Goal: Information Seeking & Learning: Learn about a topic

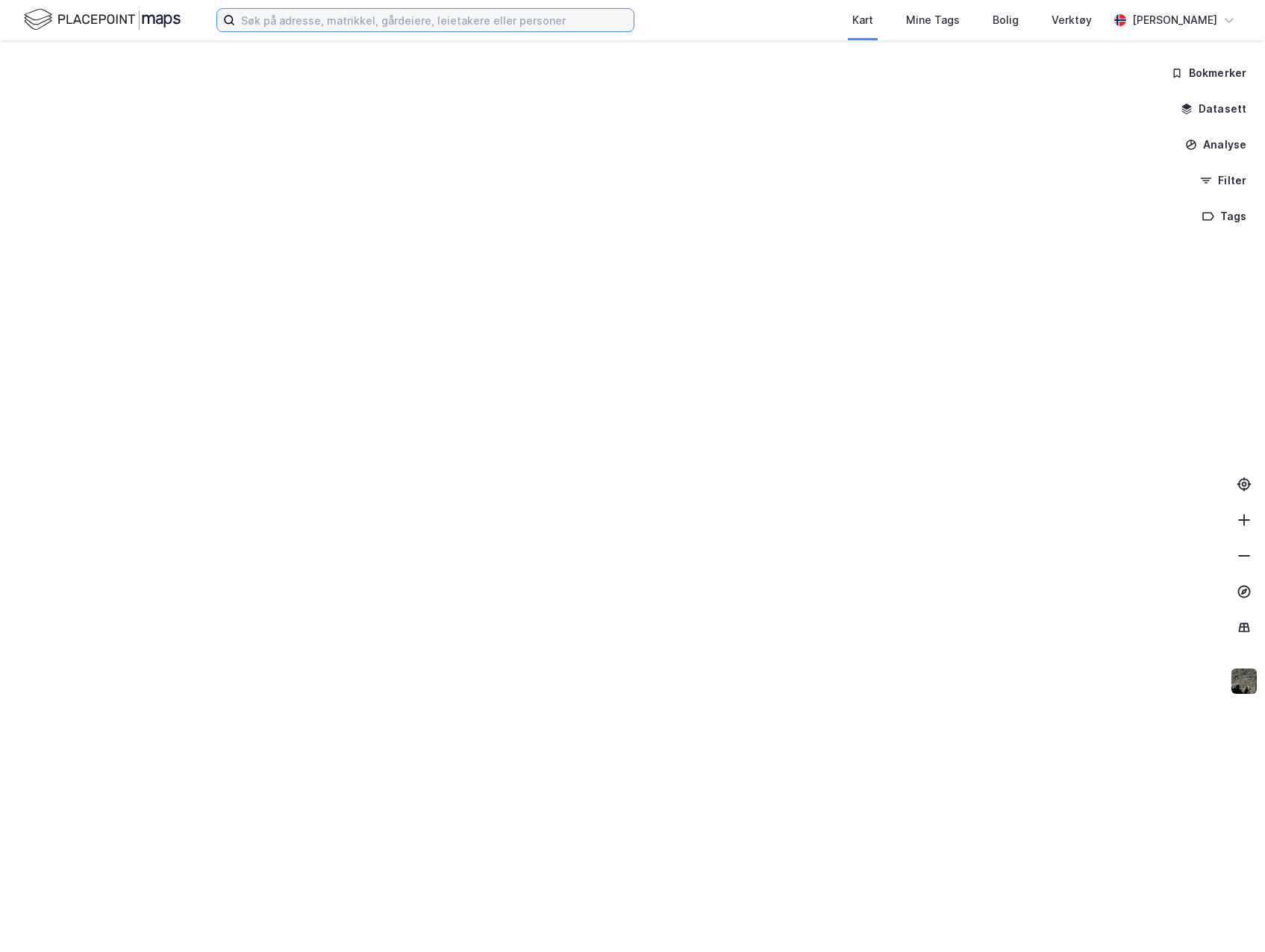
click at [364, 27] on input at bounding box center [433, 19] width 398 height 22
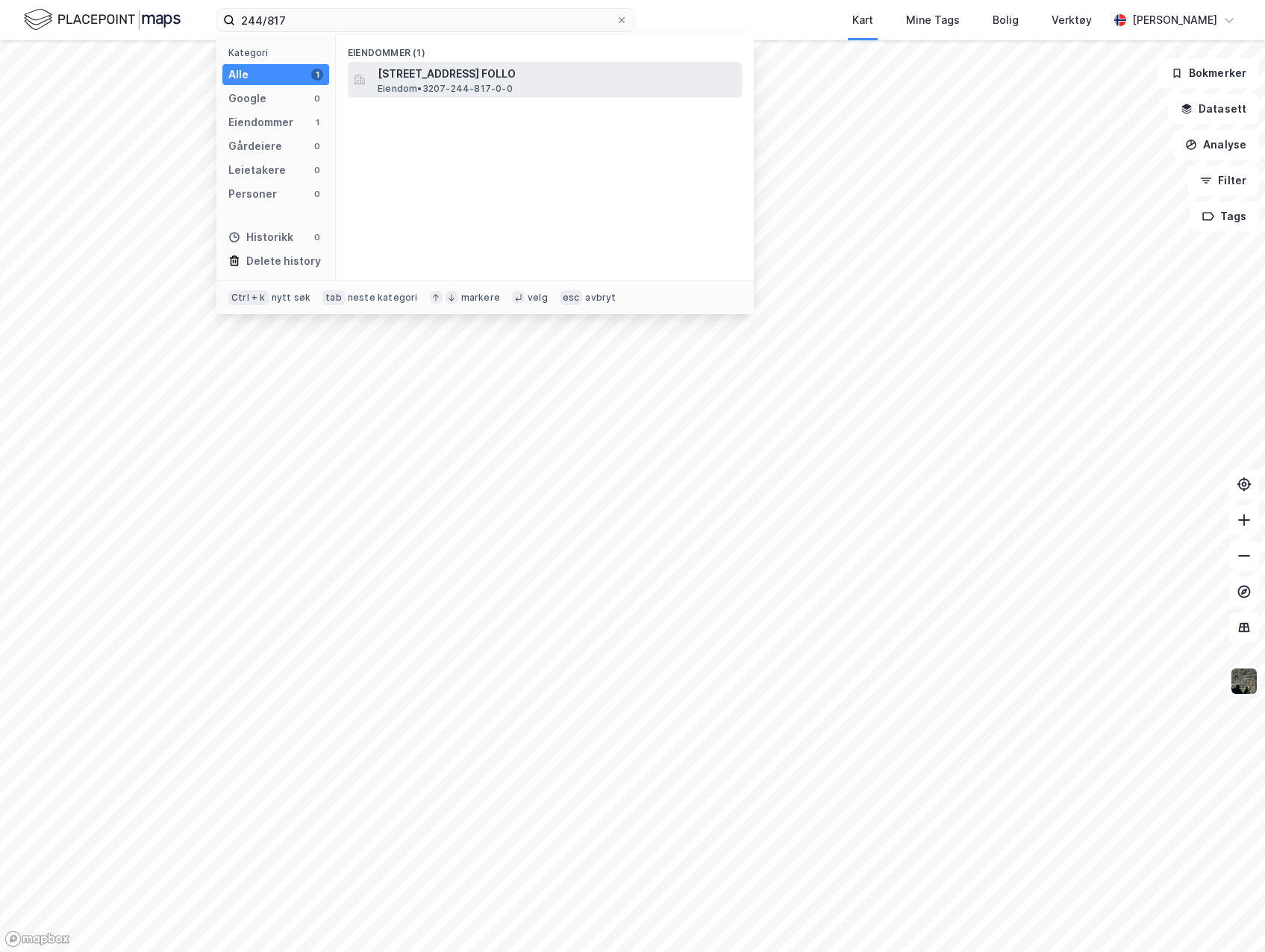
click at [488, 82] on span "[STREET_ADDRESS] FOLLO" at bounding box center [557, 74] width 358 height 18
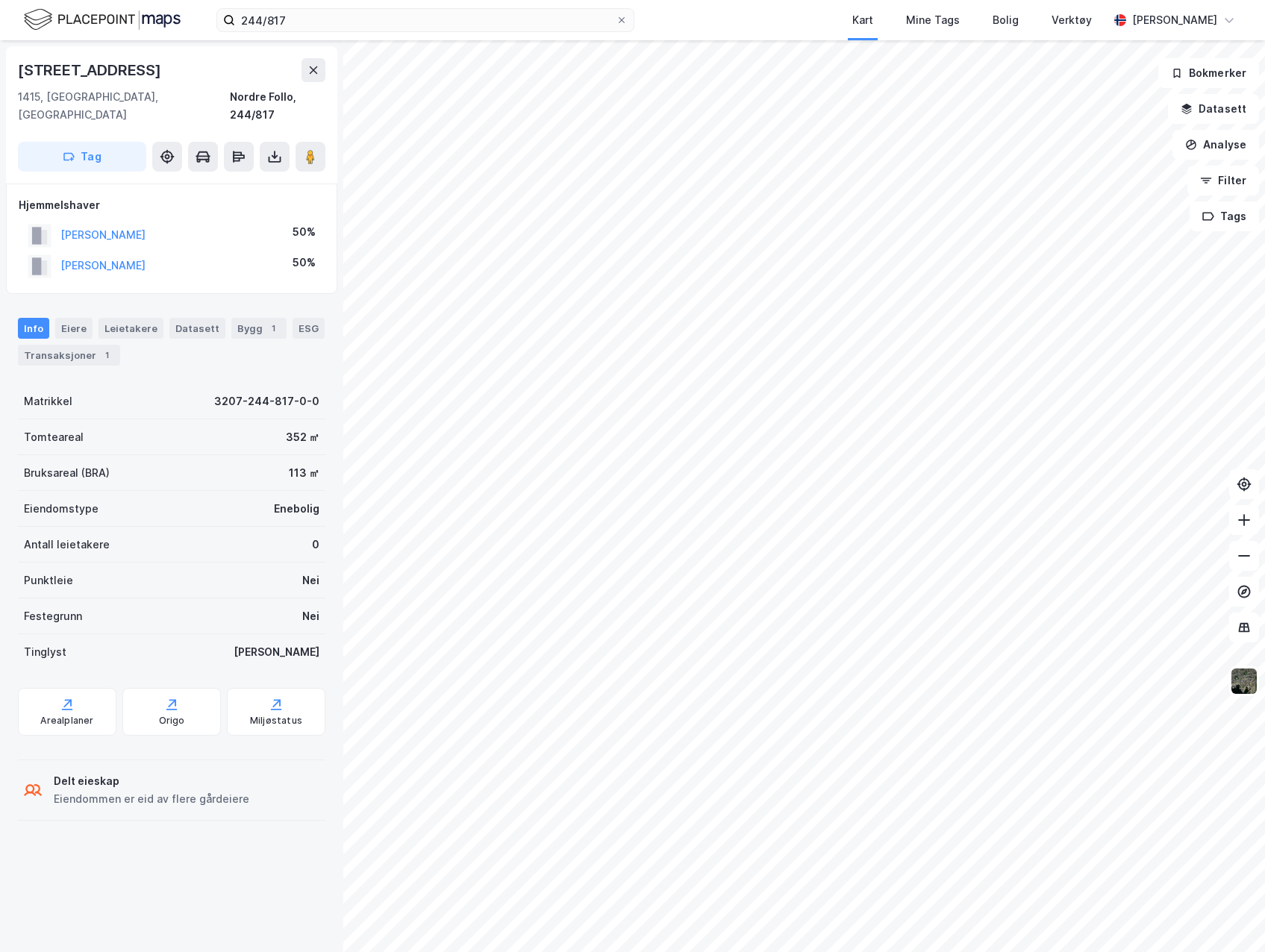
click at [353, 32] on div "244/817 Kart Mine Tags Bolig Verktøy [PERSON_NAME]" at bounding box center [632, 19] width 1265 height 40
click at [358, 20] on input "244/817" at bounding box center [425, 19] width 381 height 22
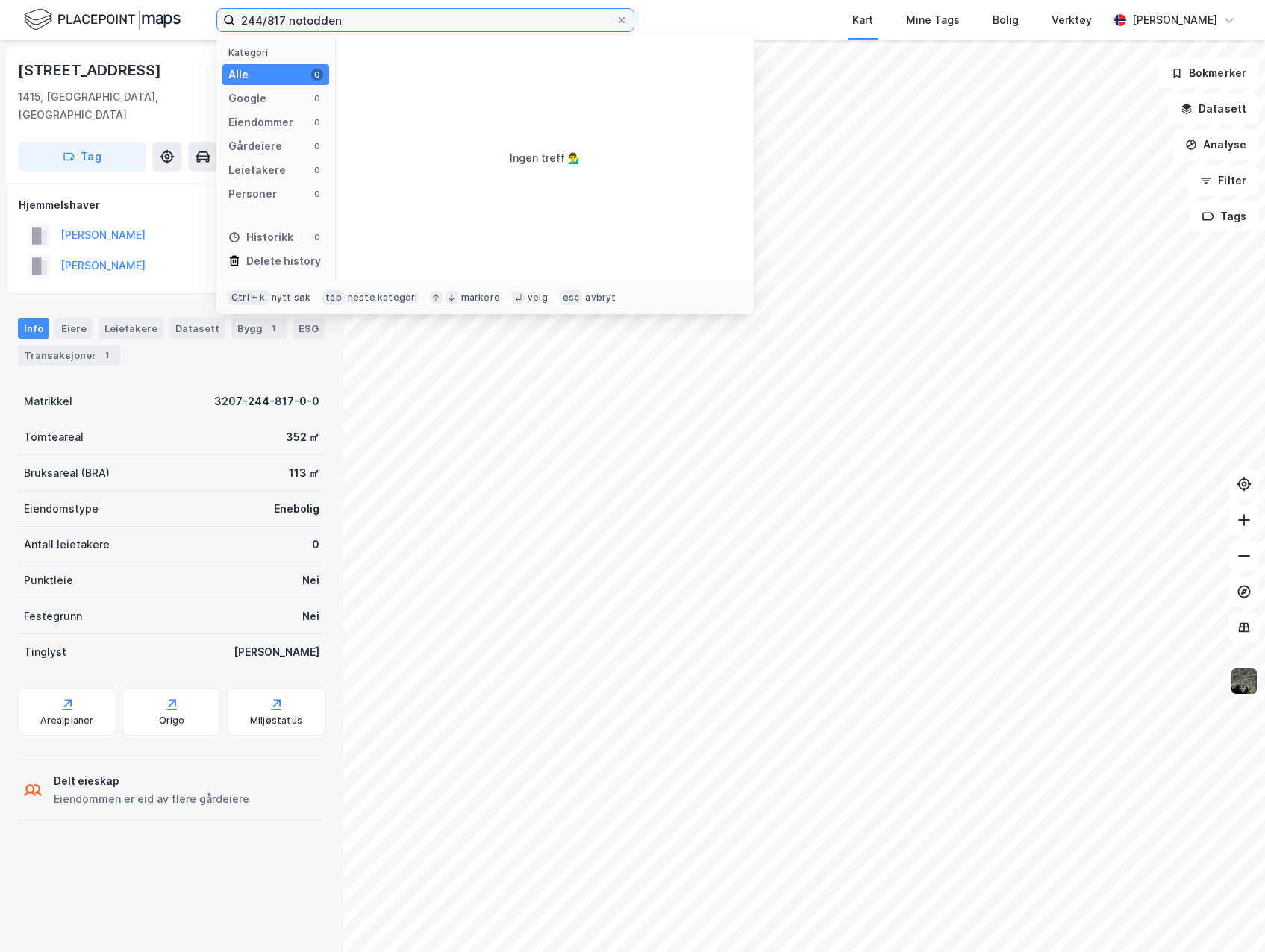
click at [279, 21] on input "244/817 notodden" at bounding box center [425, 19] width 381 height 22
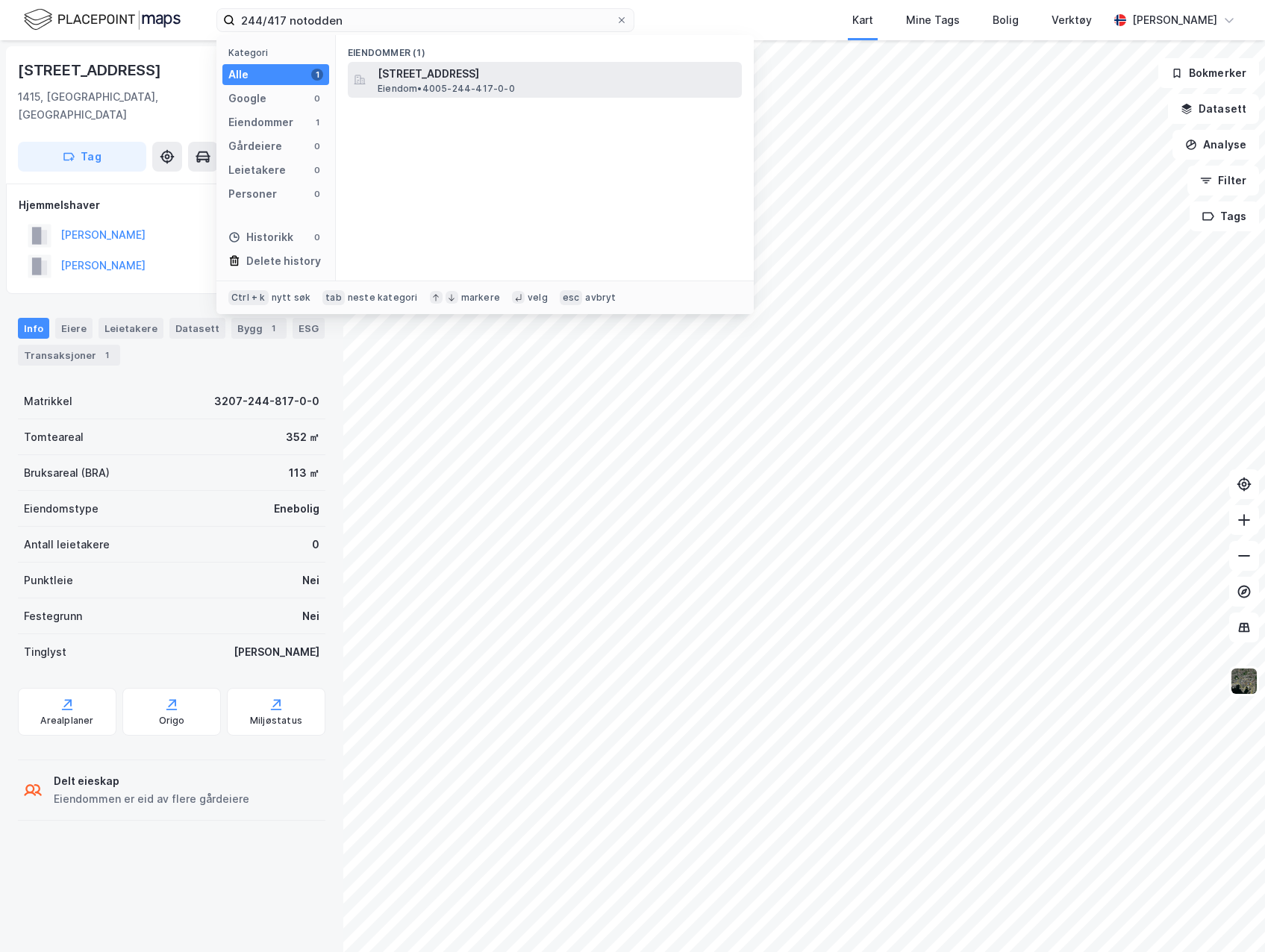
click at [424, 69] on span "[STREET_ADDRESS]" at bounding box center [557, 74] width 358 height 18
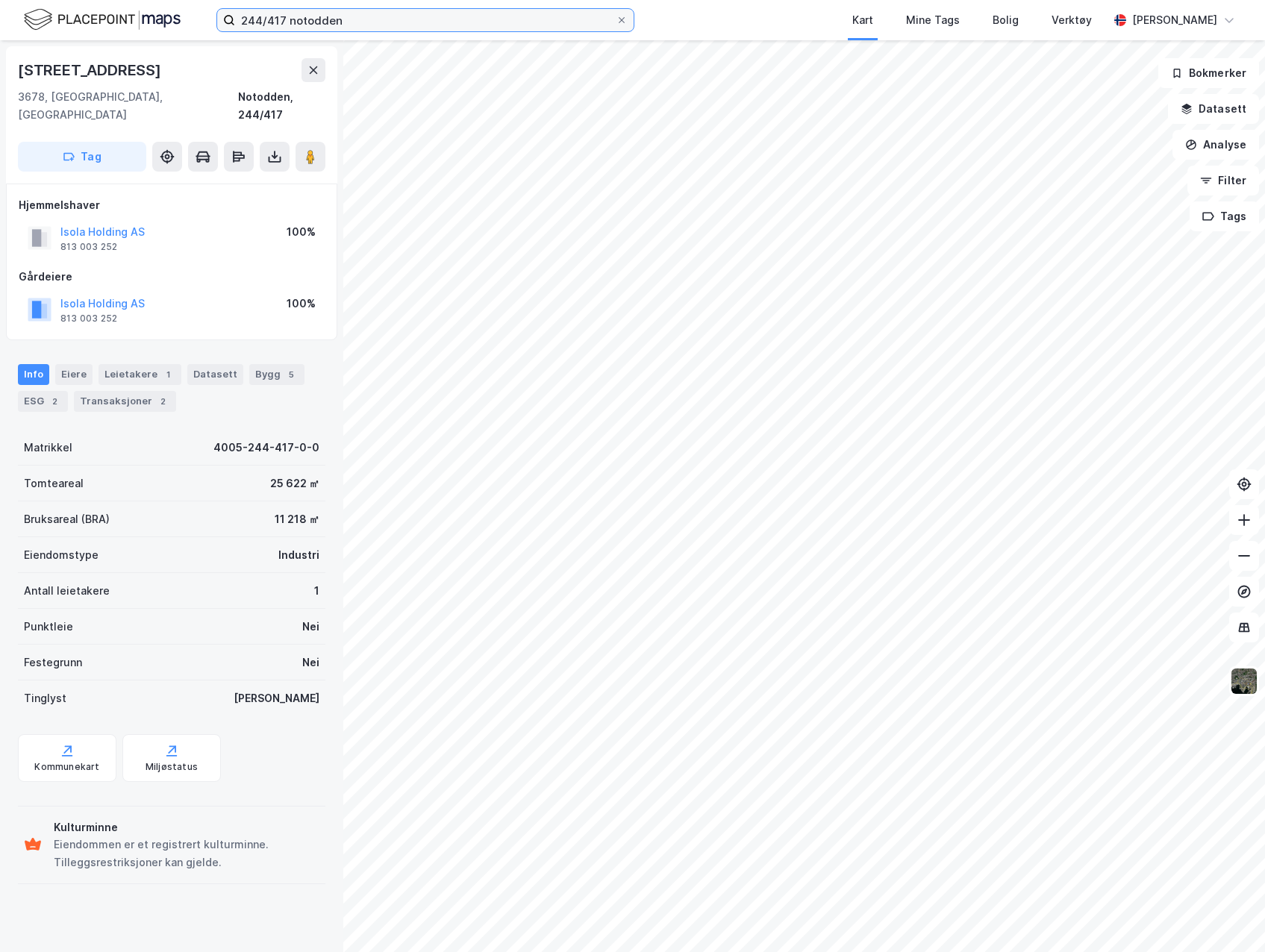
click at [265, 20] on input "244/417 notodden" at bounding box center [425, 19] width 381 height 22
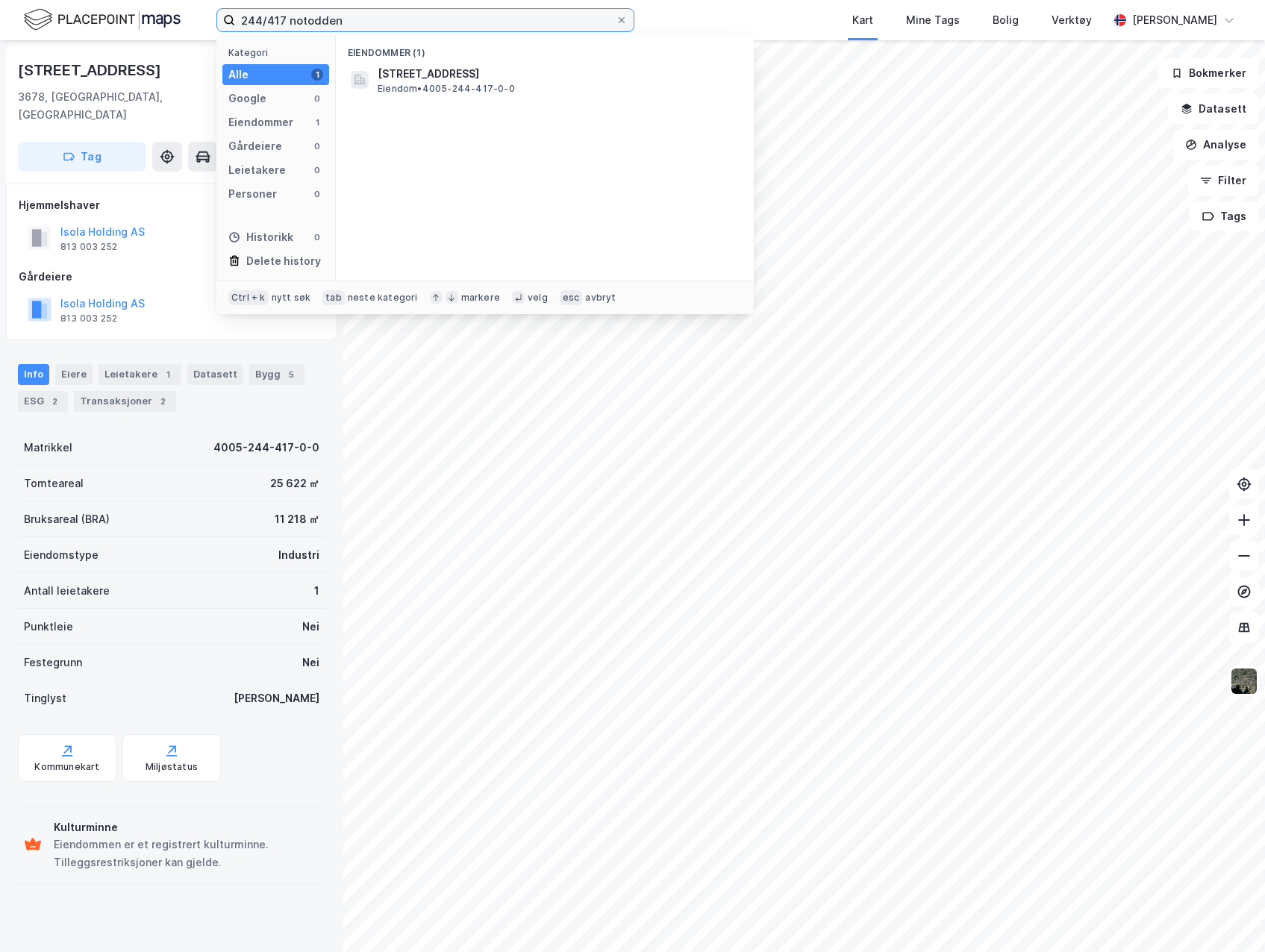
drag, startPoint x: 291, startPoint y: 18, endPoint x: 197, endPoint y: 24, distance: 94.2
click at [197, 24] on div "244/417 notodden Kategori Alle 1 Google 0 Eiendommer 1 Gårdeiere 0 Leietakere 0…" at bounding box center [632, 19] width 1265 height 40
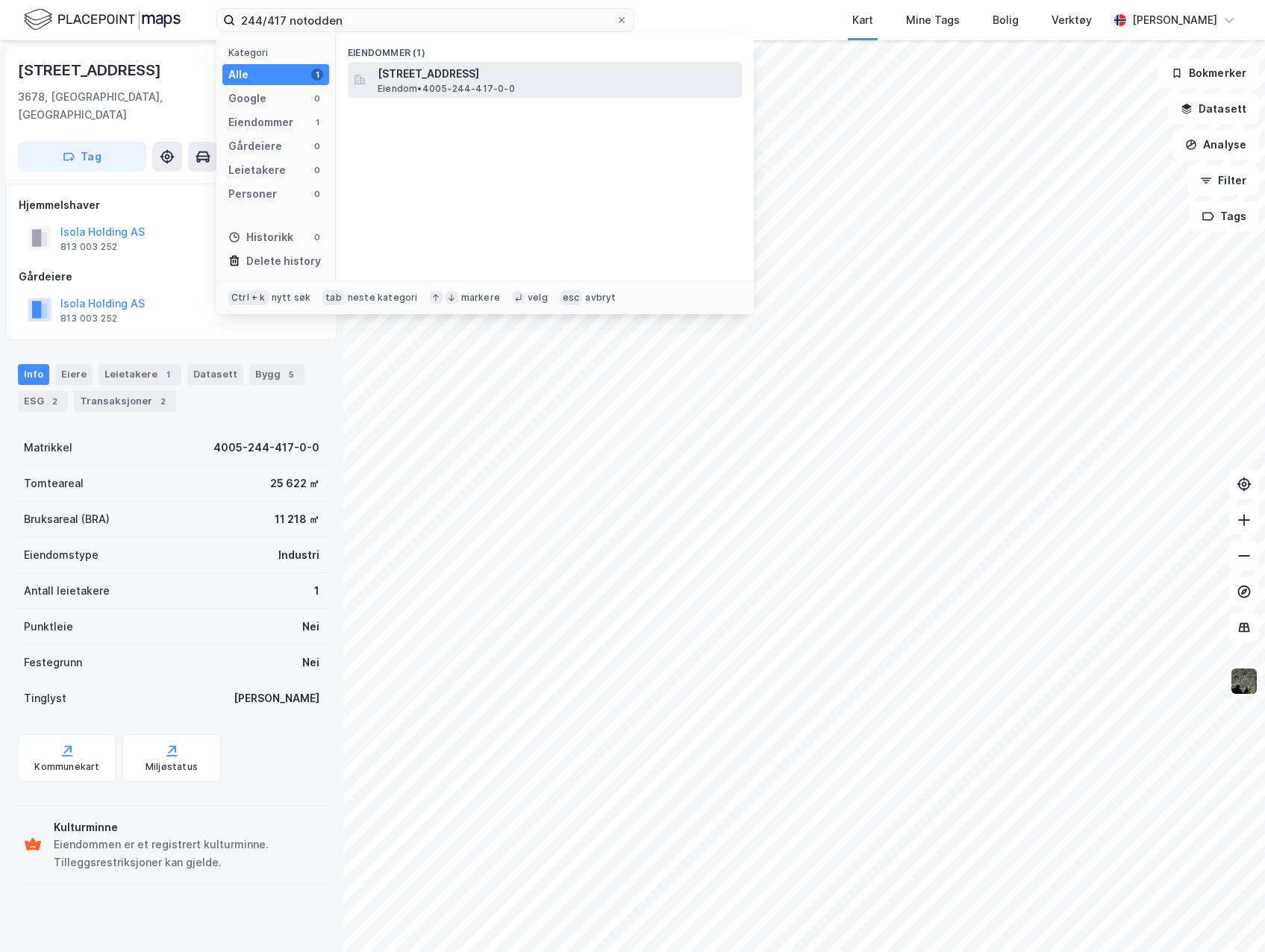
click at [519, 72] on span "[STREET_ADDRESS]" at bounding box center [557, 74] width 358 height 18
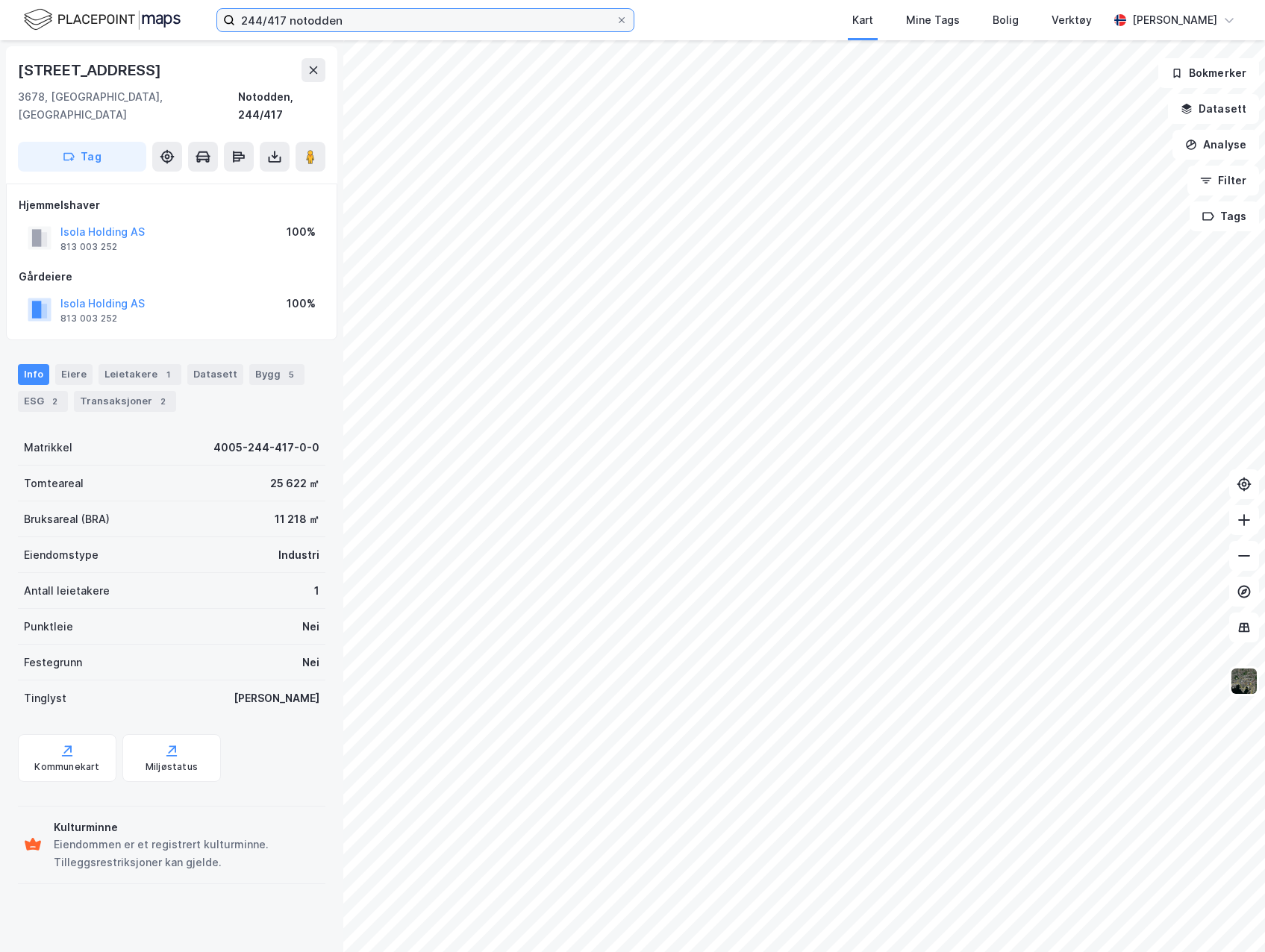
click at [282, 20] on input "244/417 notodden" at bounding box center [425, 19] width 381 height 22
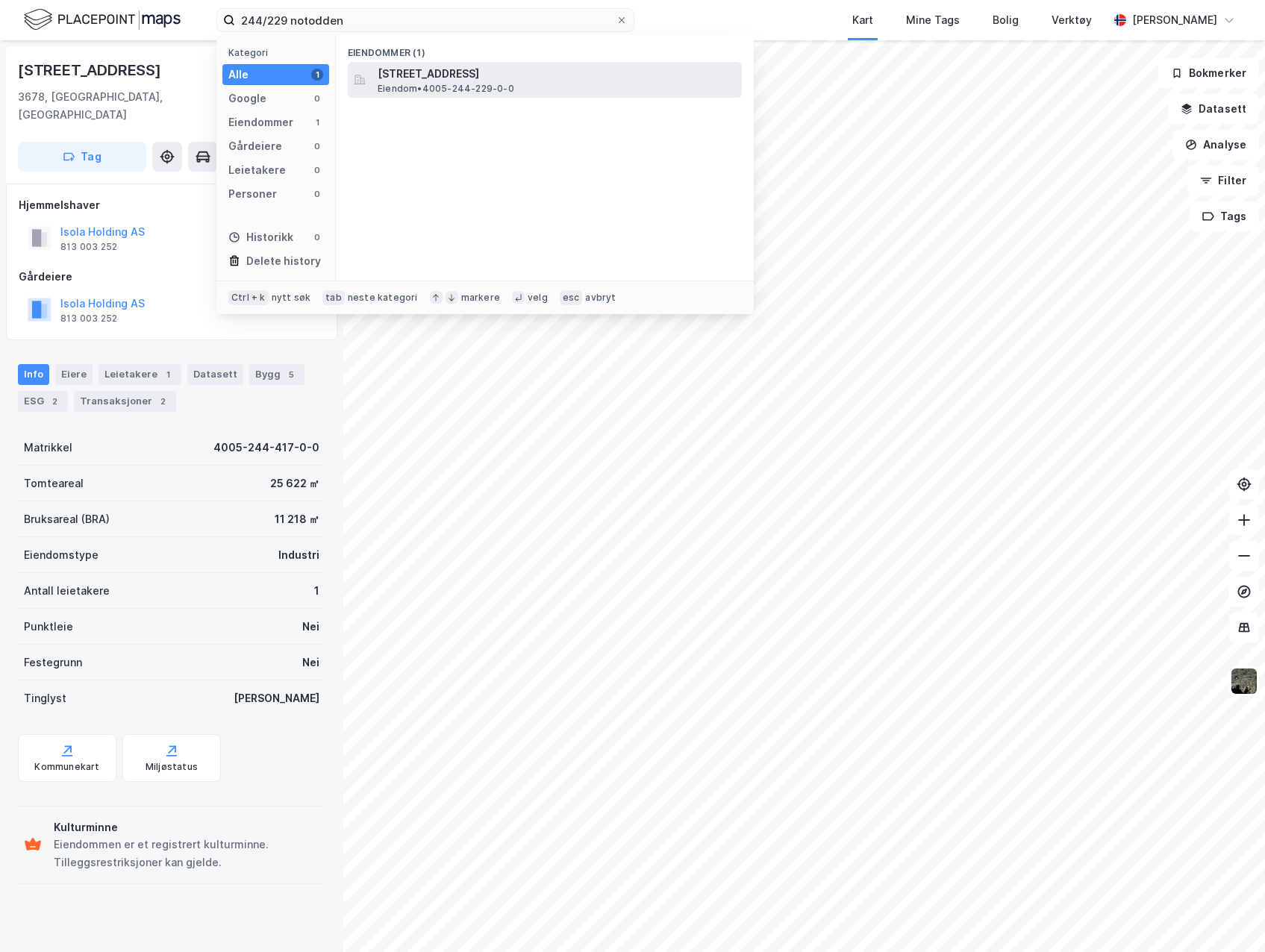
click at [372, 70] on div "[STREET_ADDRESS] Eiendom • 4005-244-229-0-0" at bounding box center [544, 80] width 394 height 36
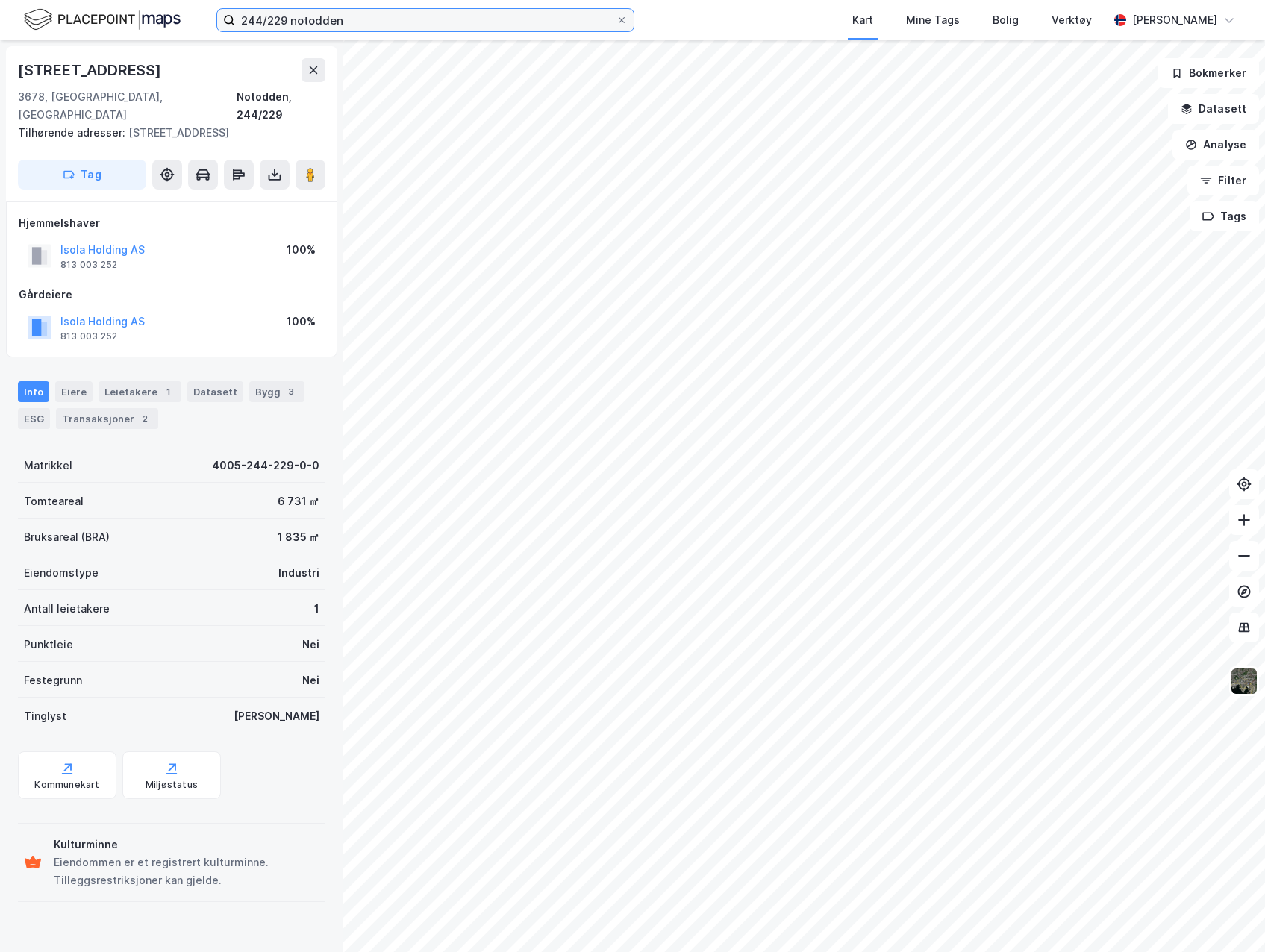
click at [369, 20] on input "244/229 notodden" at bounding box center [425, 19] width 381 height 22
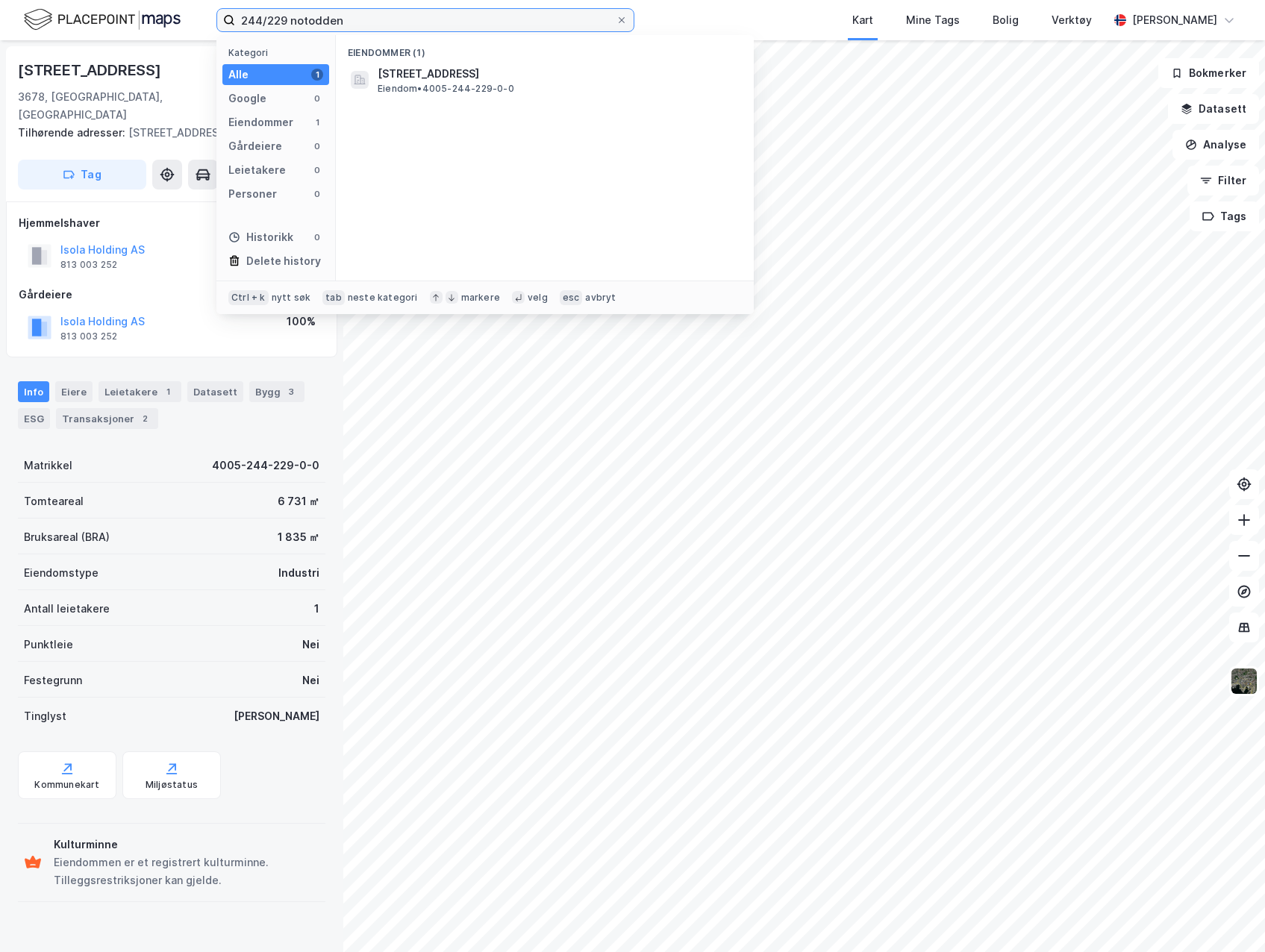
click at [288, 21] on input "244/229 notodden" at bounding box center [425, 19] width 381 height 22
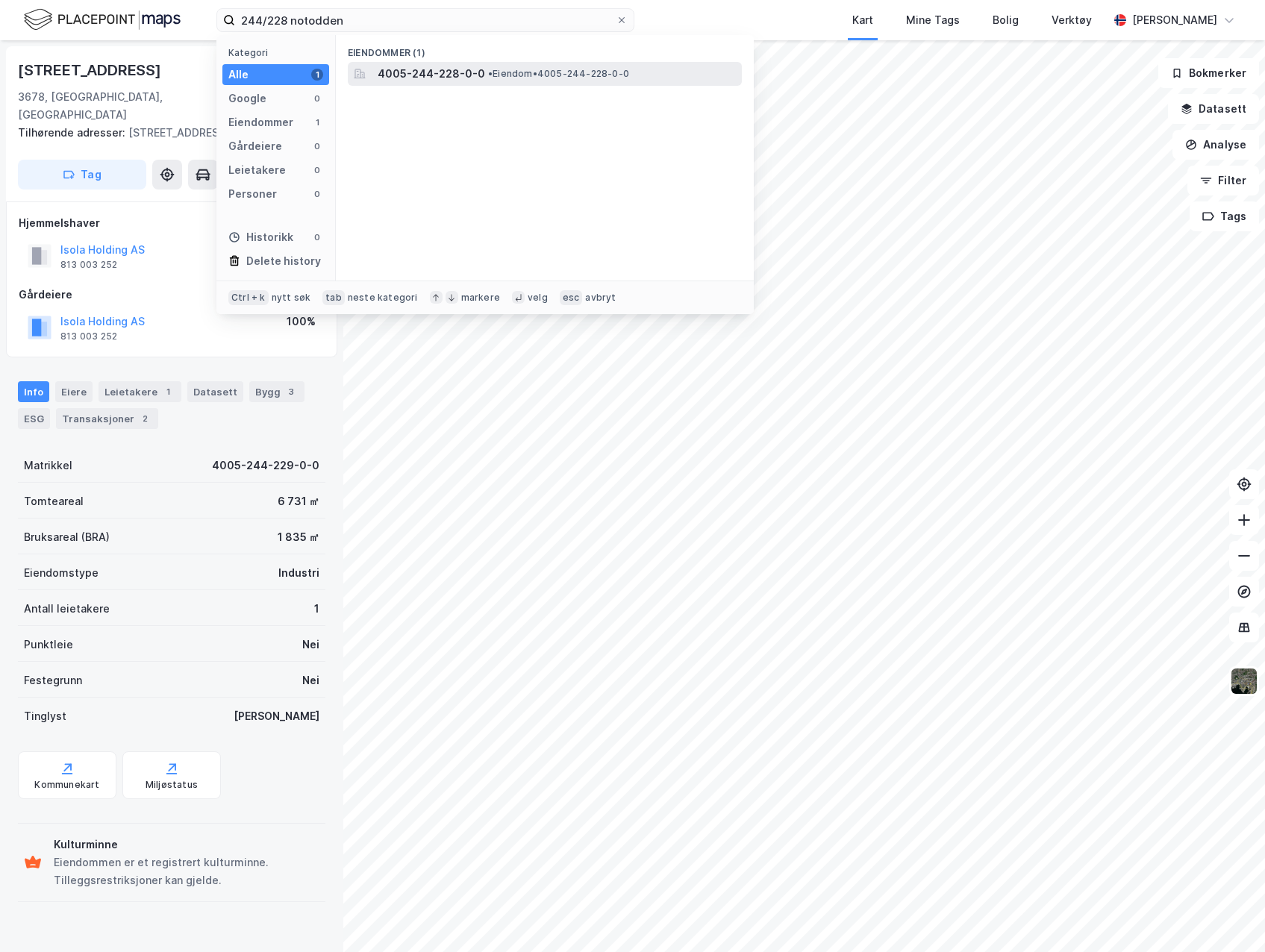
click at [388, 70] on span "4005-244-228-0-0" at bounding box center [431, 74] width 107 height 18
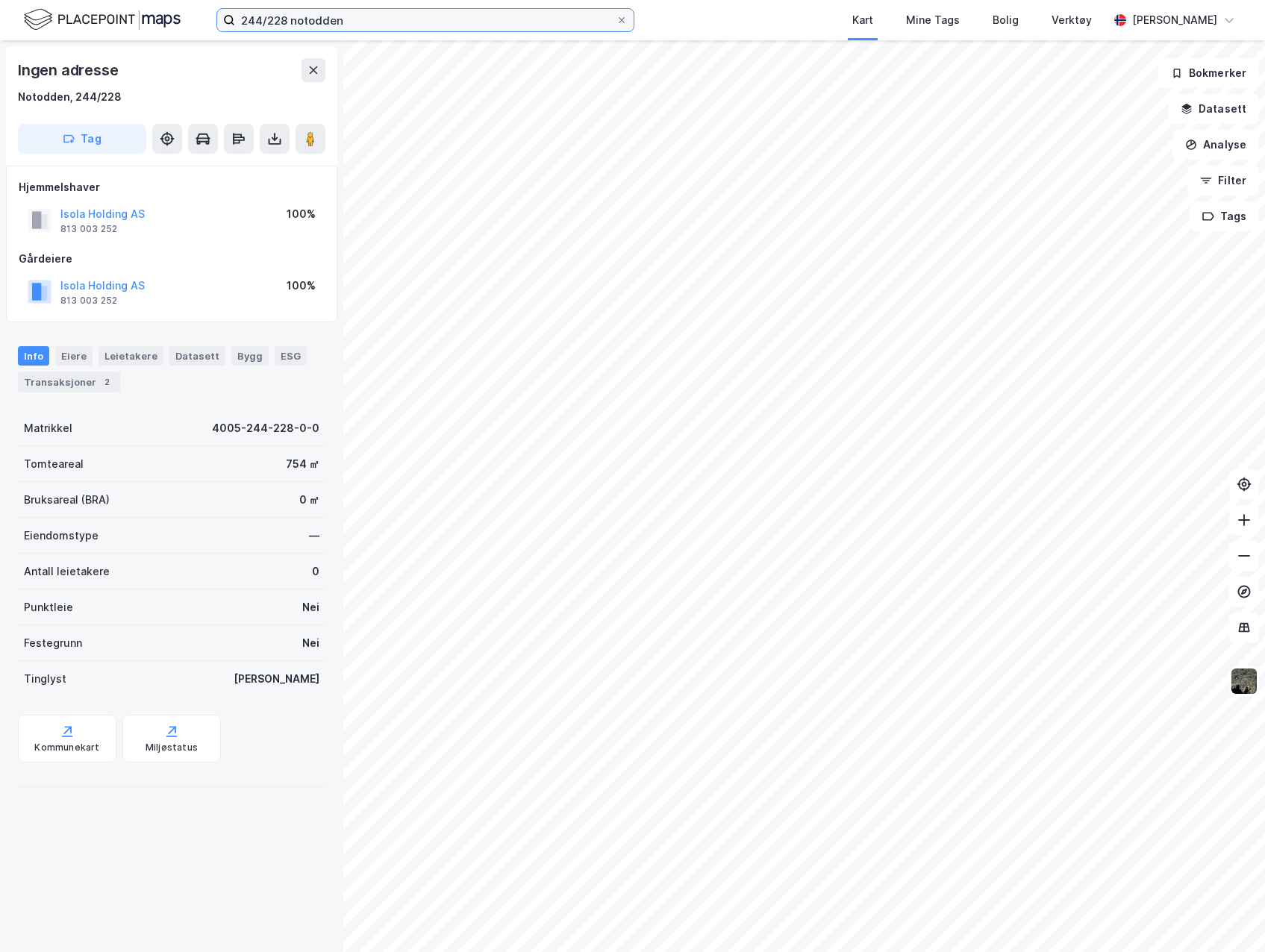
click at [286, 22] on input "244/228 notodden" at bounding box center [425, 19] width 381 height 22
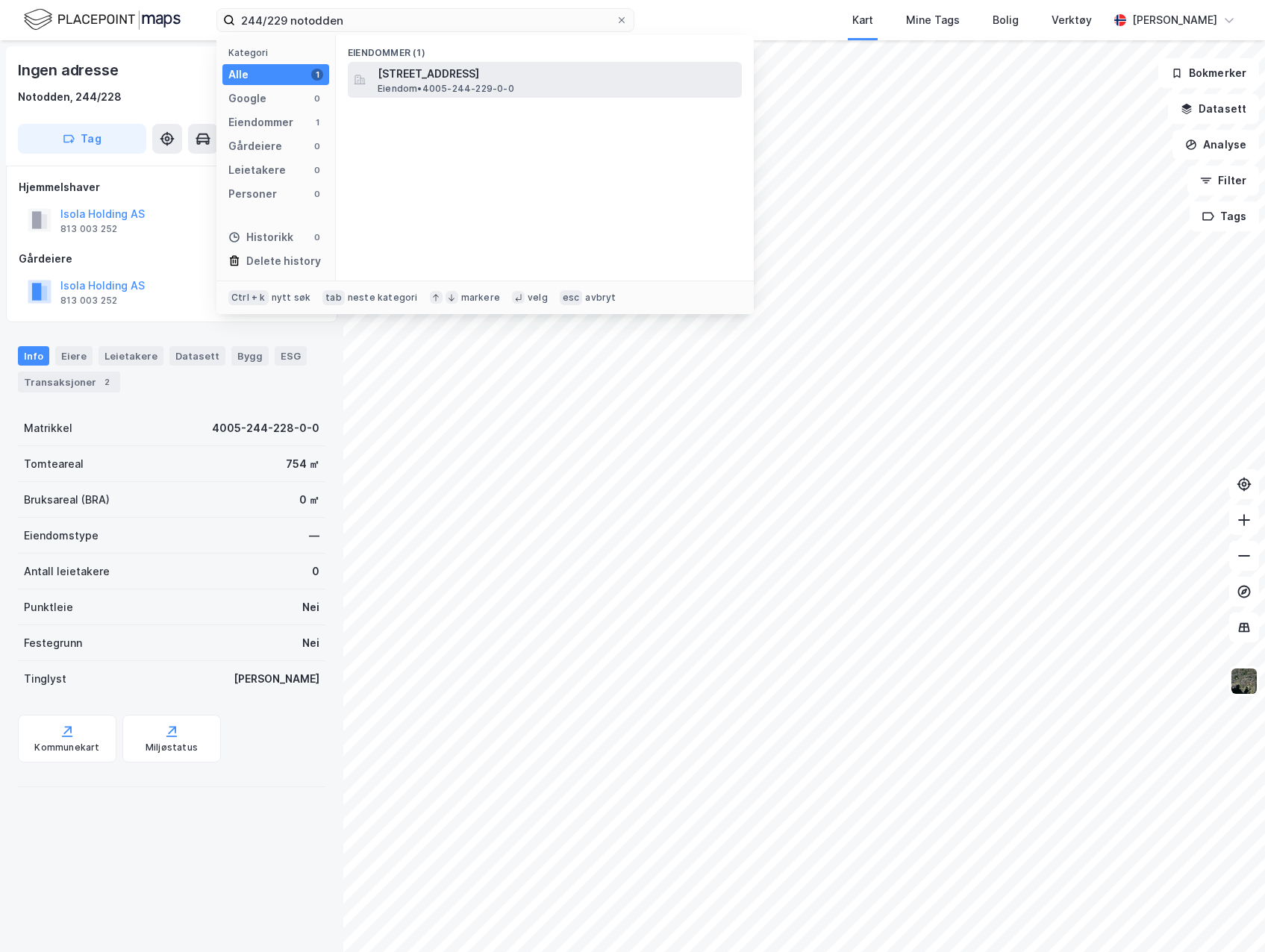
click at [453, 78] on span "[STREET_ADDRESS]" at bounding box center [557, 74] width 358 height 18
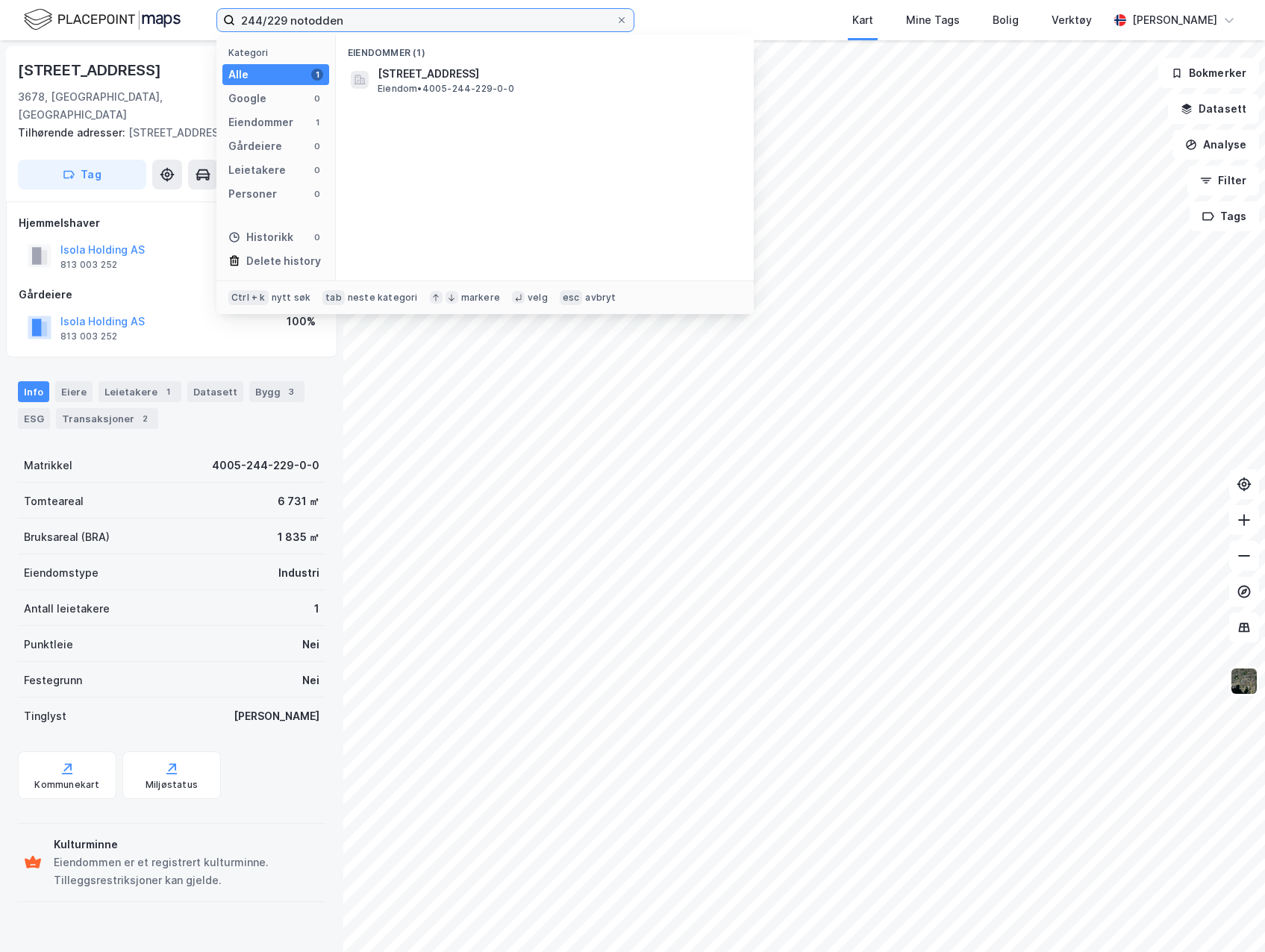
click at [286, 19] on input "244/229 notodden" at bounding box center [425, 19] width 381 height 22
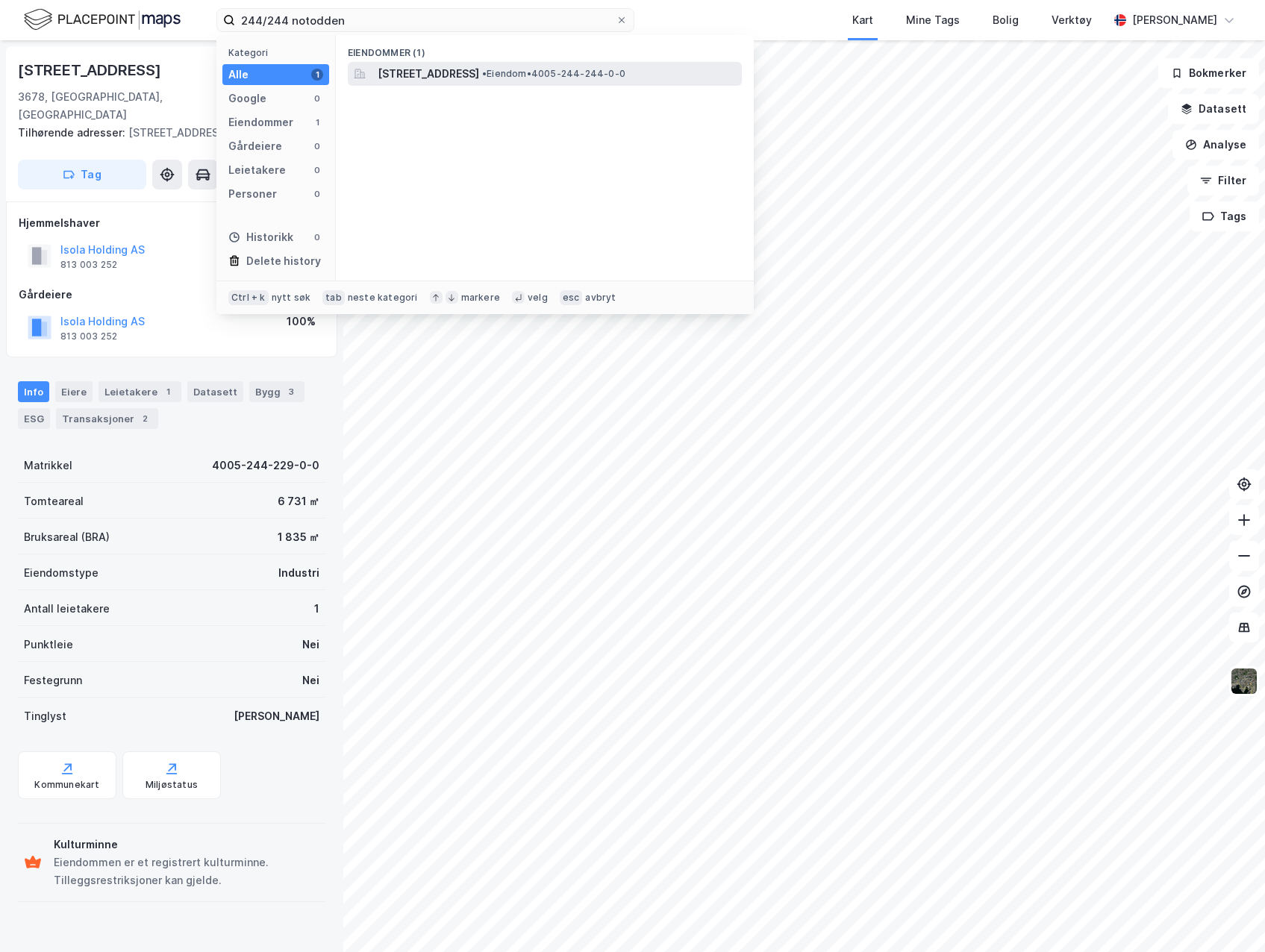
click at [429, 72] on span "[STREET_ADDRESS]" at bounding box center [428, 74] width 101 height 18
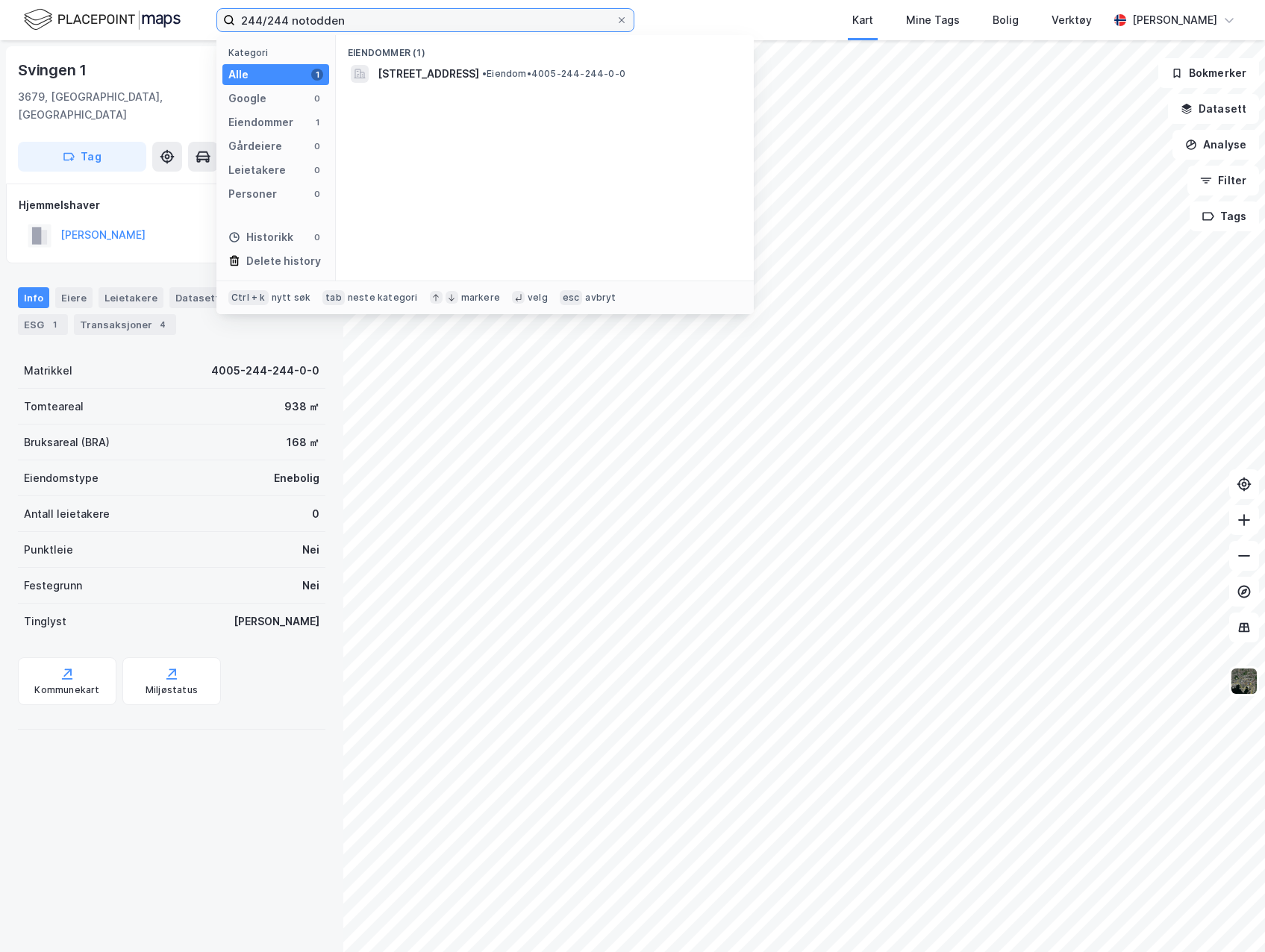
drag, startPoint x: 263, startPoint y: 18, endPoint x: 177, endPoint y: 20, distance: 86.0
click at [183, 20] on div "244/244 notodden Kategori Alle 1 Google 0 Eiendommer 1 Gårdeiere 0 Leietakere 0…" at bounding box center [632, 19] width 1265 height 40
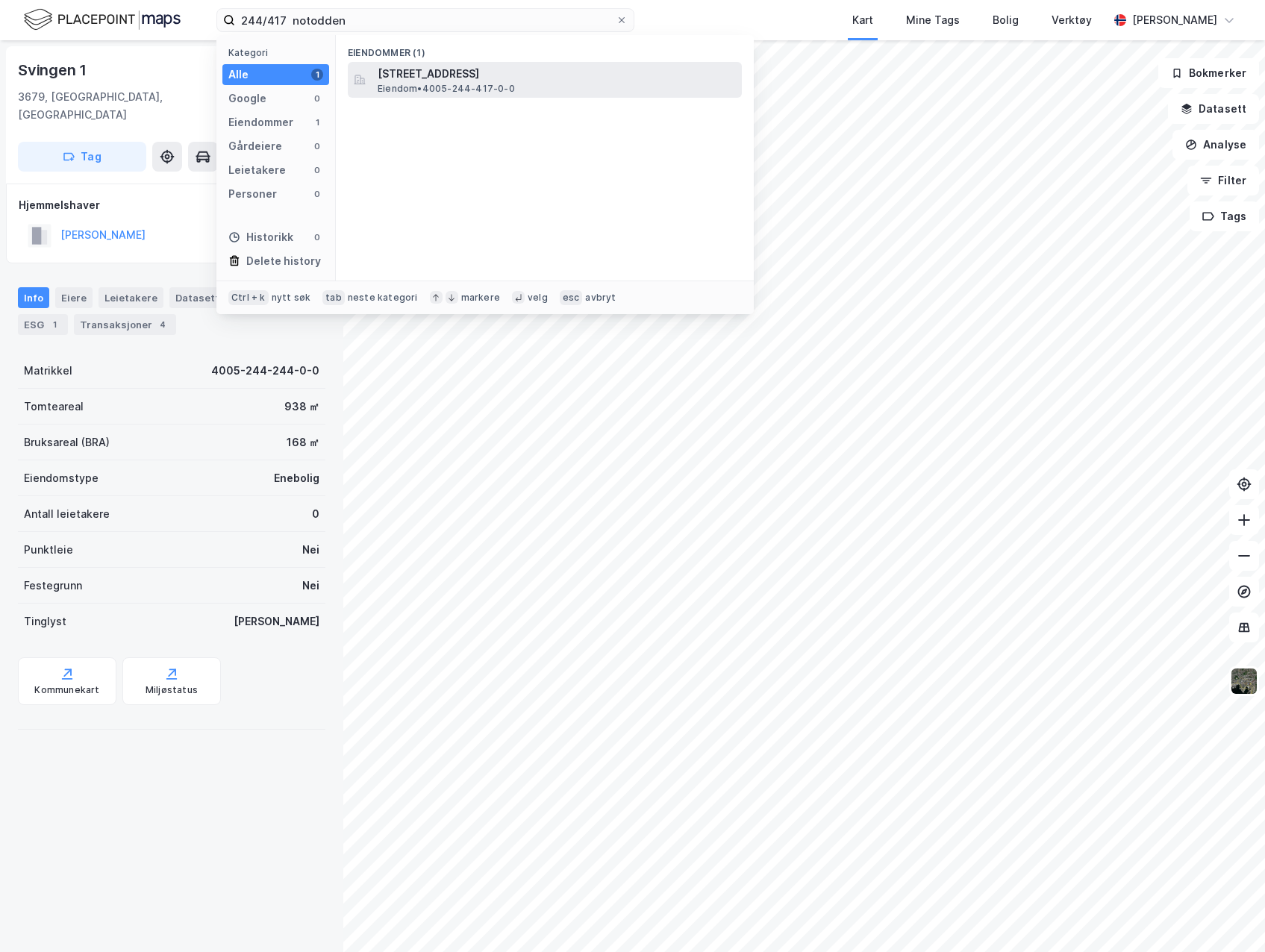
click at [496, 75] on span "[STREET_ADDRESS]" at bounding box center [557, 74] width 358 height 18
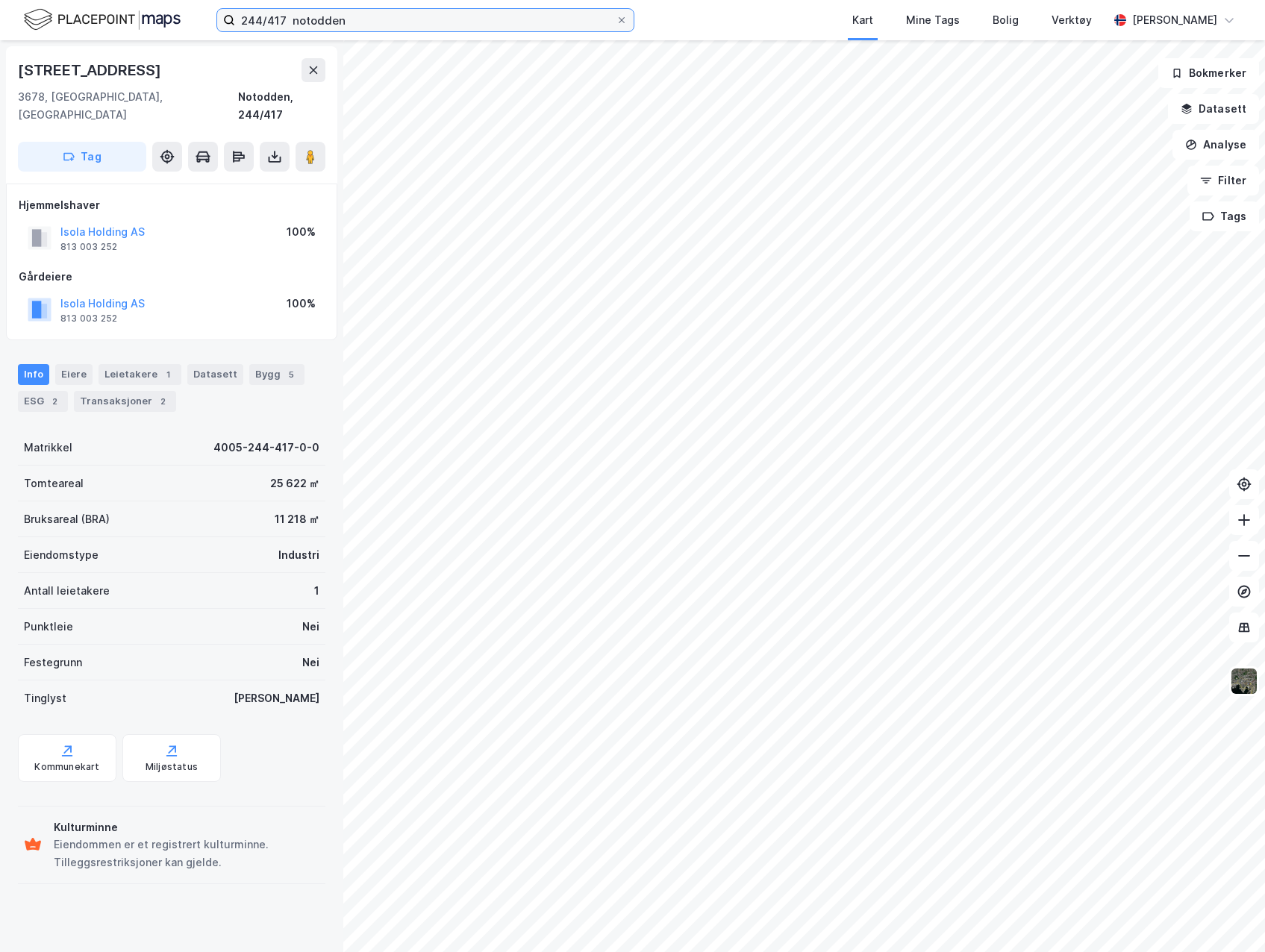
click at [281, 23] on input "244/417 notodden" at bounding box center [425, 19] width 381 height 22
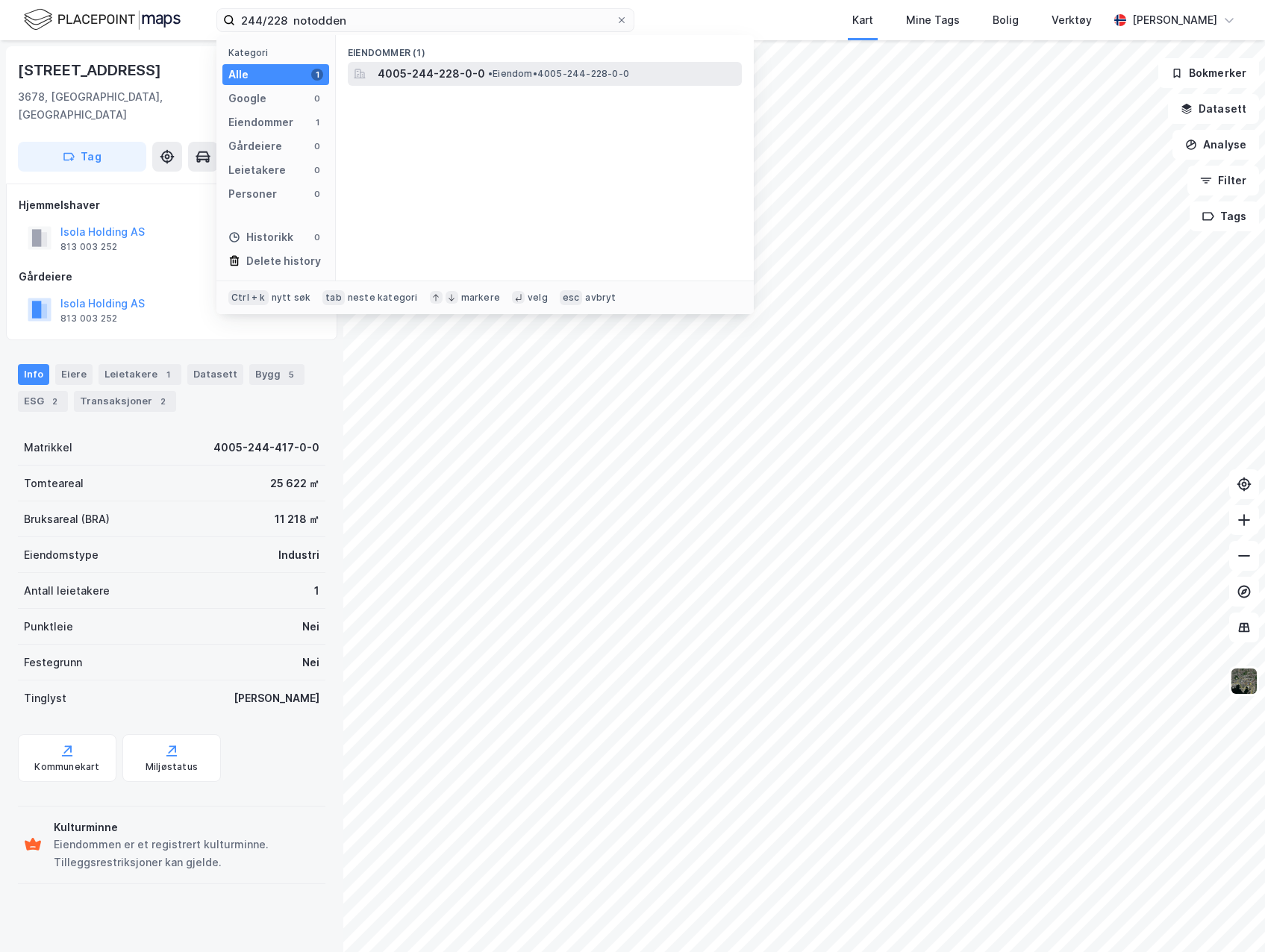
click at [413, 72] on span "4005-244-228-0-0" at bounding box center [431, 74] width 107 height 18
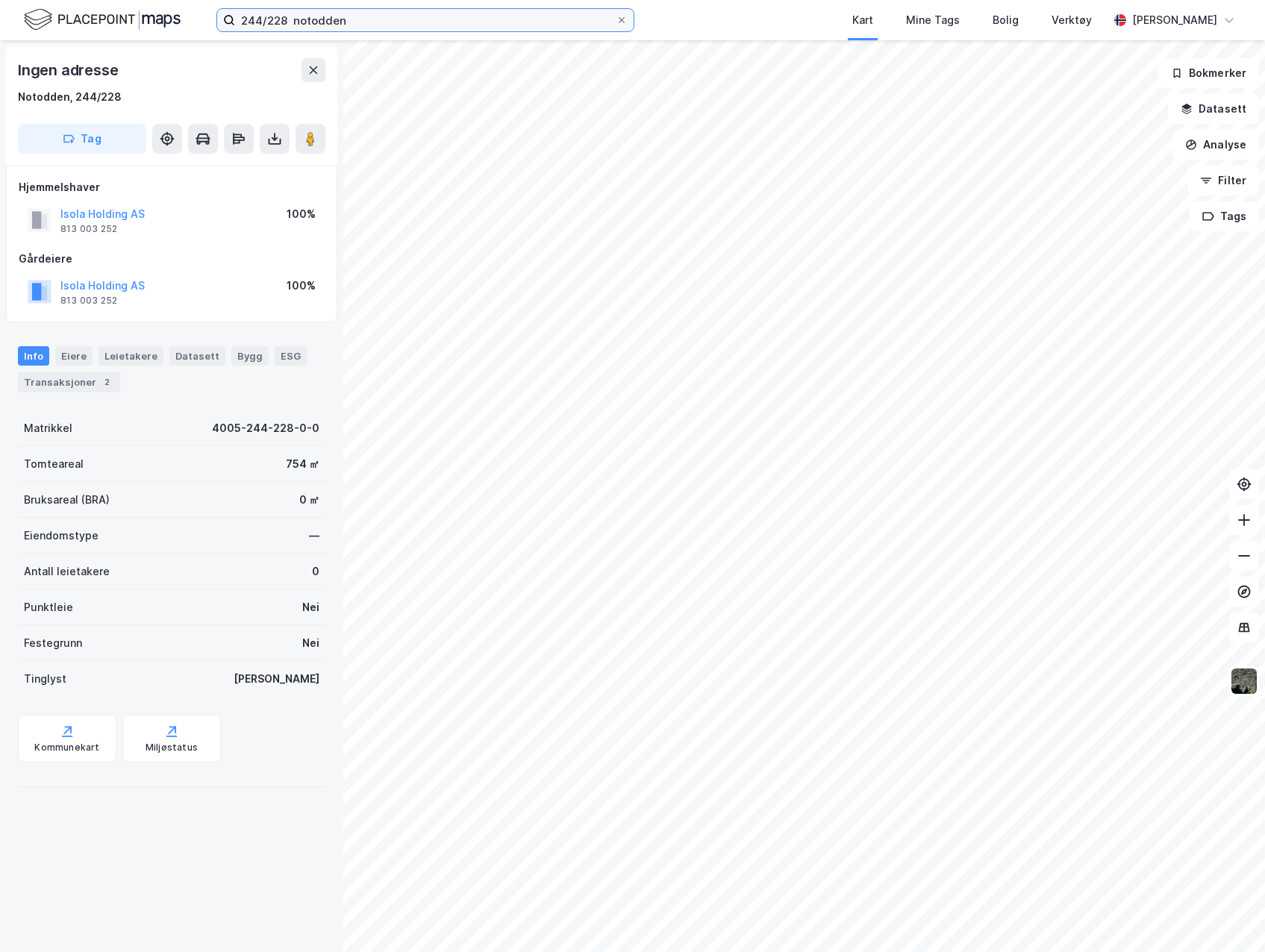
click at [285, 18] on input "244/228 notodden" at bounding box center [425, 19] width 381 height 22
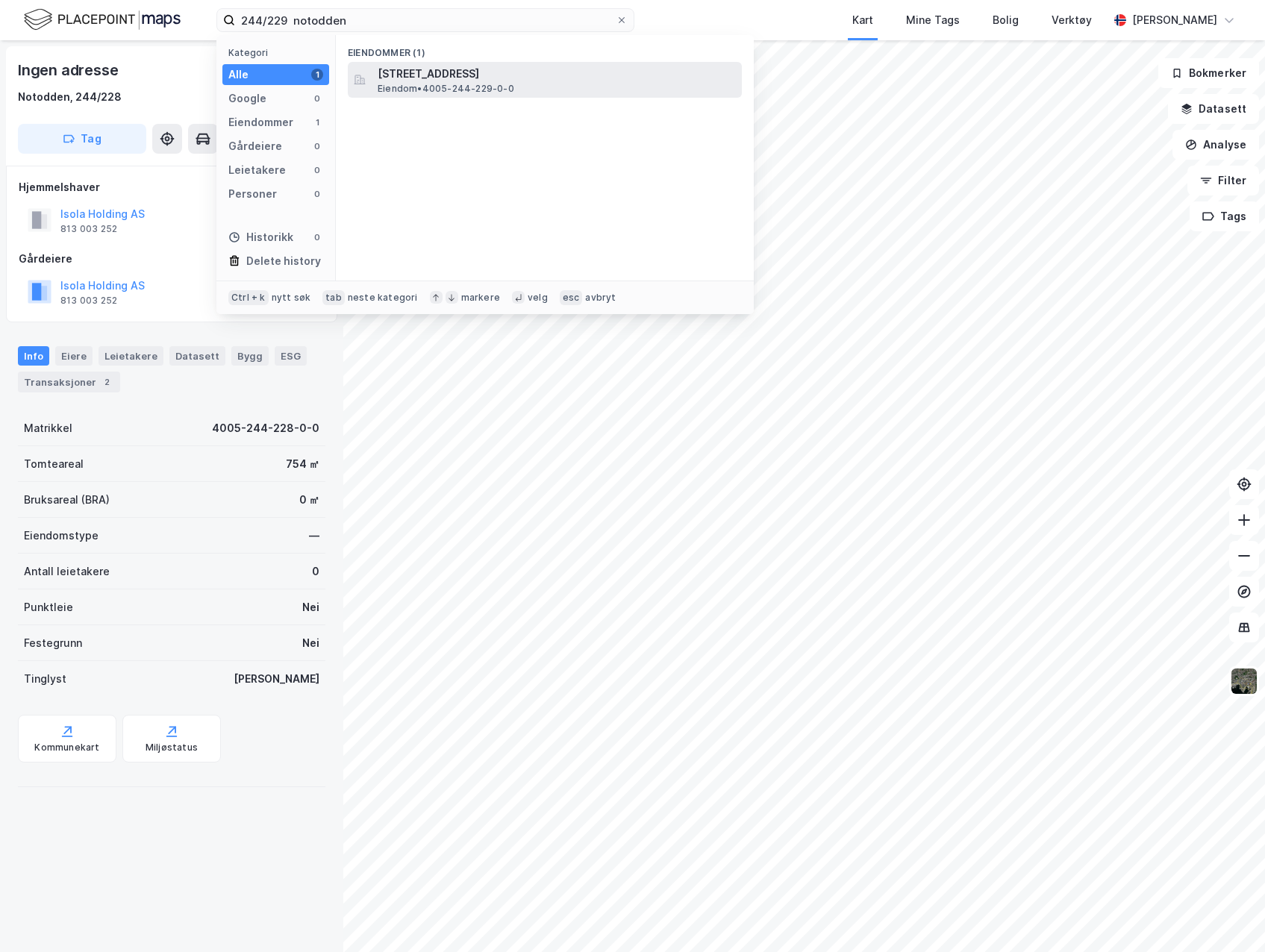
click at [433, 74] on span "[STREET_ADDRESS]" at bounding box center [557, 74] width 358 height 18
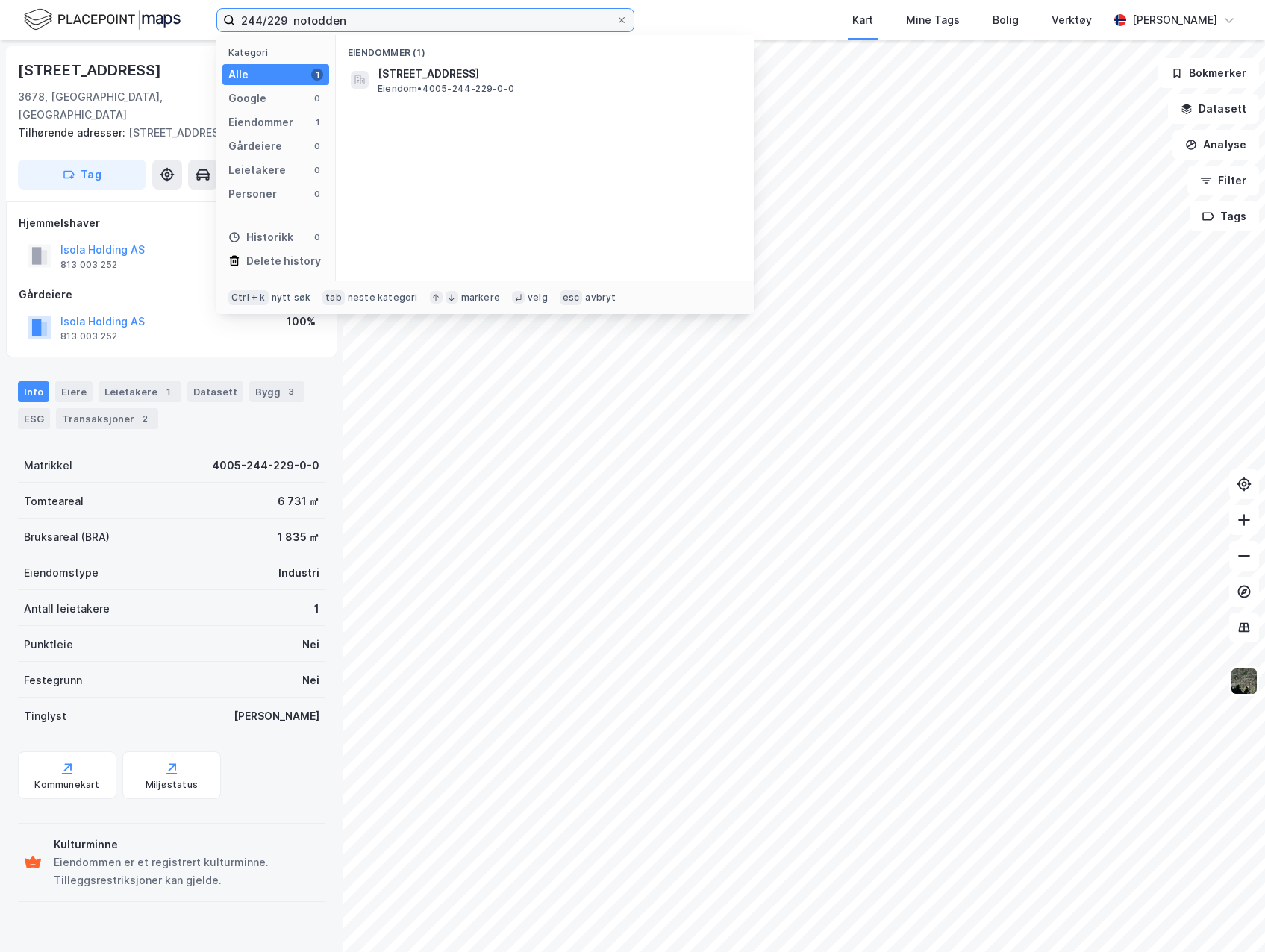
drag, startPoint x: 366, startPoint y: 16, endPoint x: -14, endPoint y: 7, distance: 380.1
click at [0, 7] on html "244/229 notodden Kategori Alle 1 Google 0 Eiendommer 1 Gårdeiere 0 Leietakere 0…" at bounding box center [632, 476] width 1265 height 952
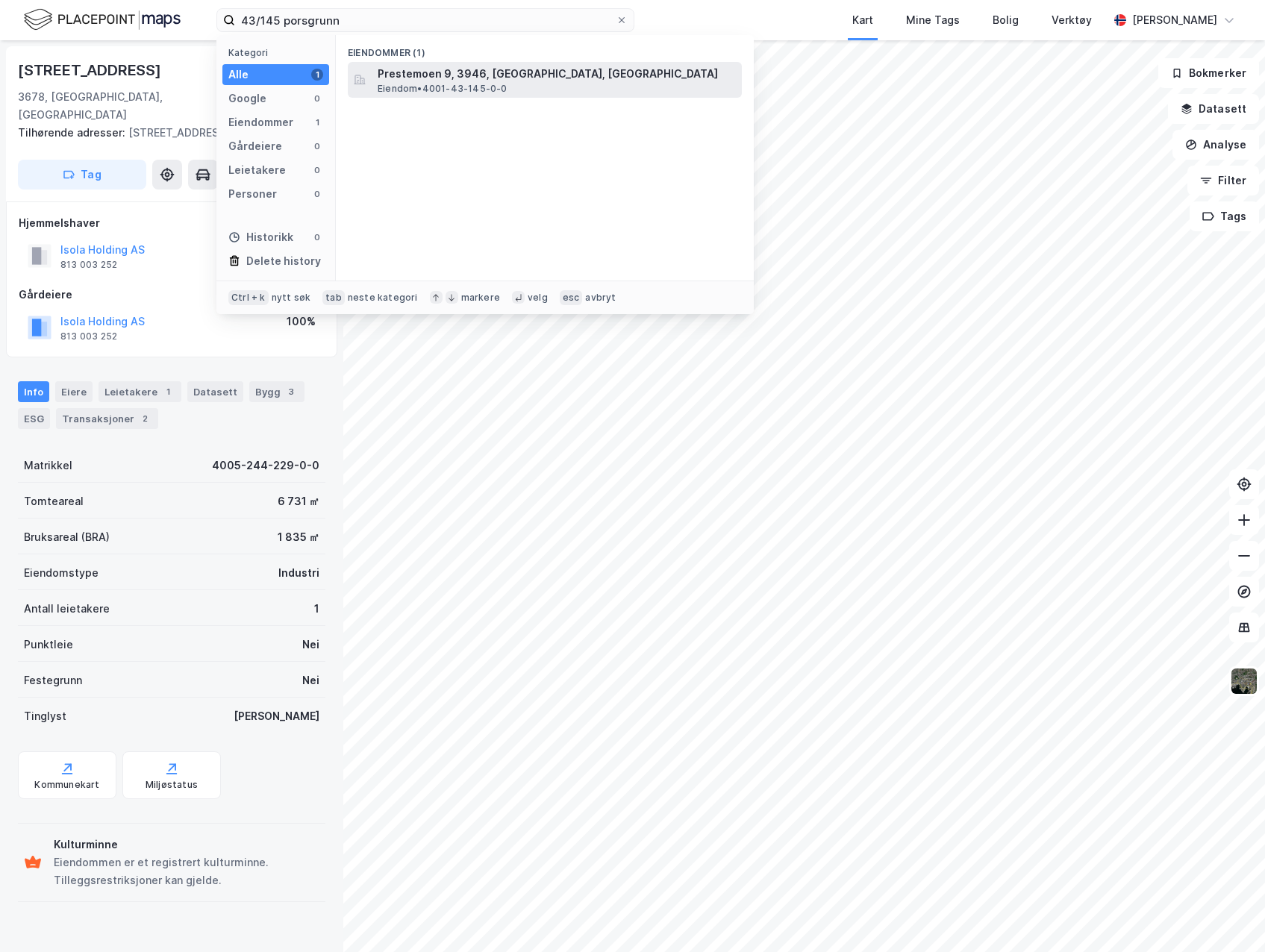
click at [482, 71] on span "Prestemoen 9, 3946, [GEOGRAPHIC_DATA], [GEOGRAPHIC_DATA]" at bounding box center [557, 74] width 358 height 18
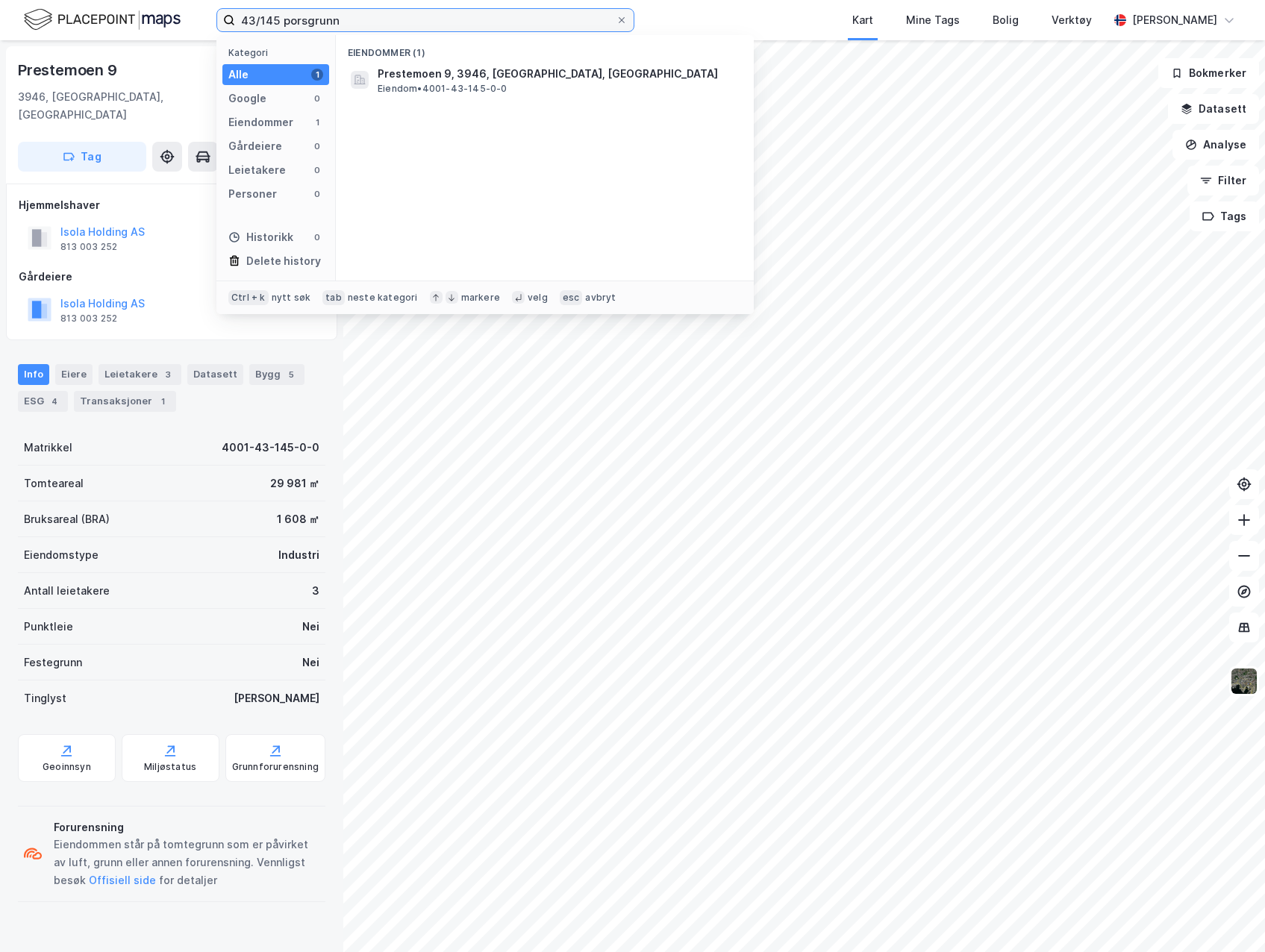
click at [279, 19] on input "43/145 porsgrunn" at bounding box center [425, 19] width 381 height 22
click at [466, 75] on span "4001-43-184-0-0" at bounding box center [427, 74] width 98 height 18
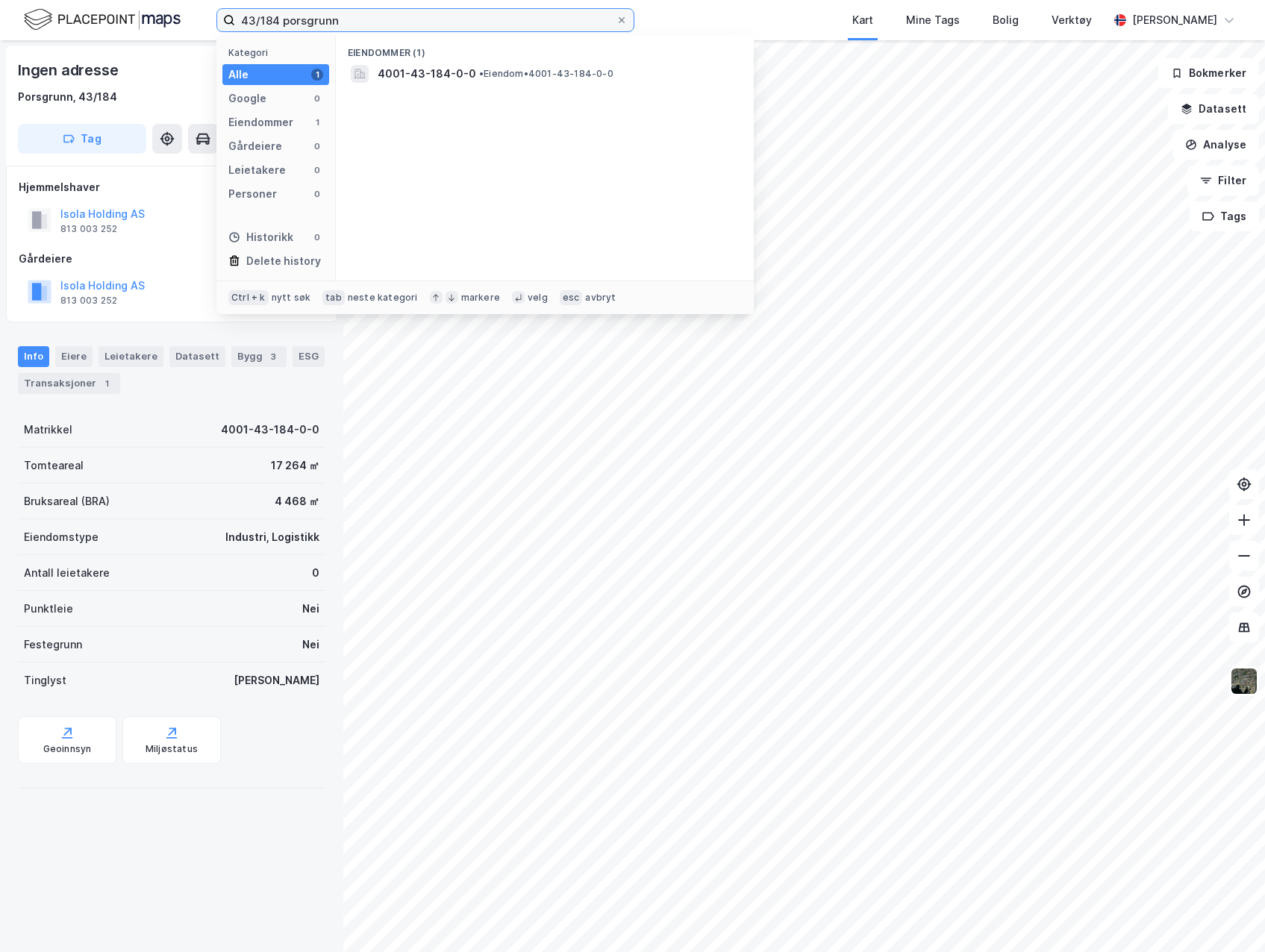
click at [438, 11] on input "43/184 porsgrunn" at bounding box center [425, 19] width 381 height 22
click at [282, 24] on input "43/184 porsgrunn" at bounding box center [425, 19] width 381 height 22
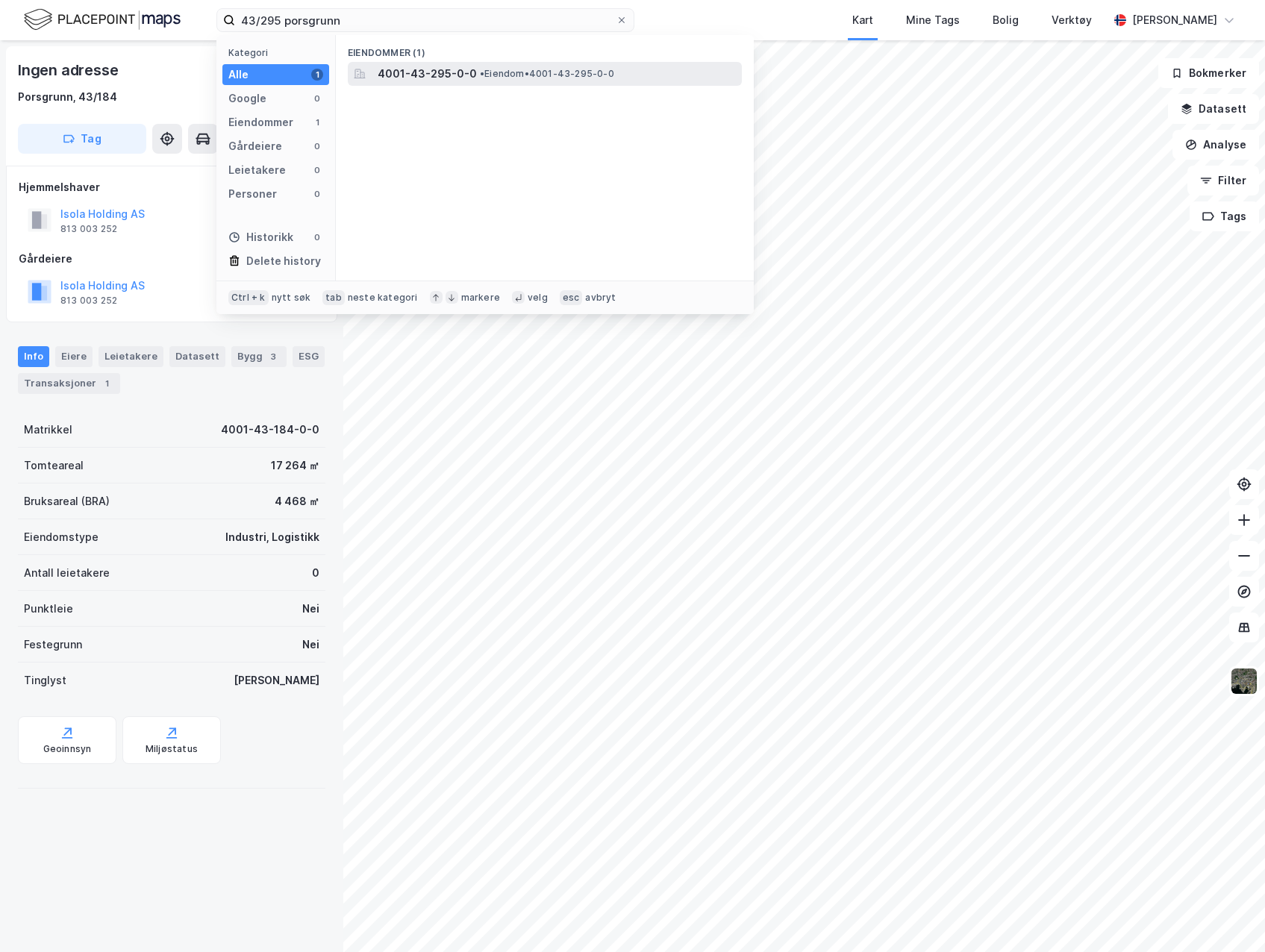
click at [577, 70] on span "• Eiendom • 4001-43-295-0-0" at bounding box center [547, 74] width 134 height 12
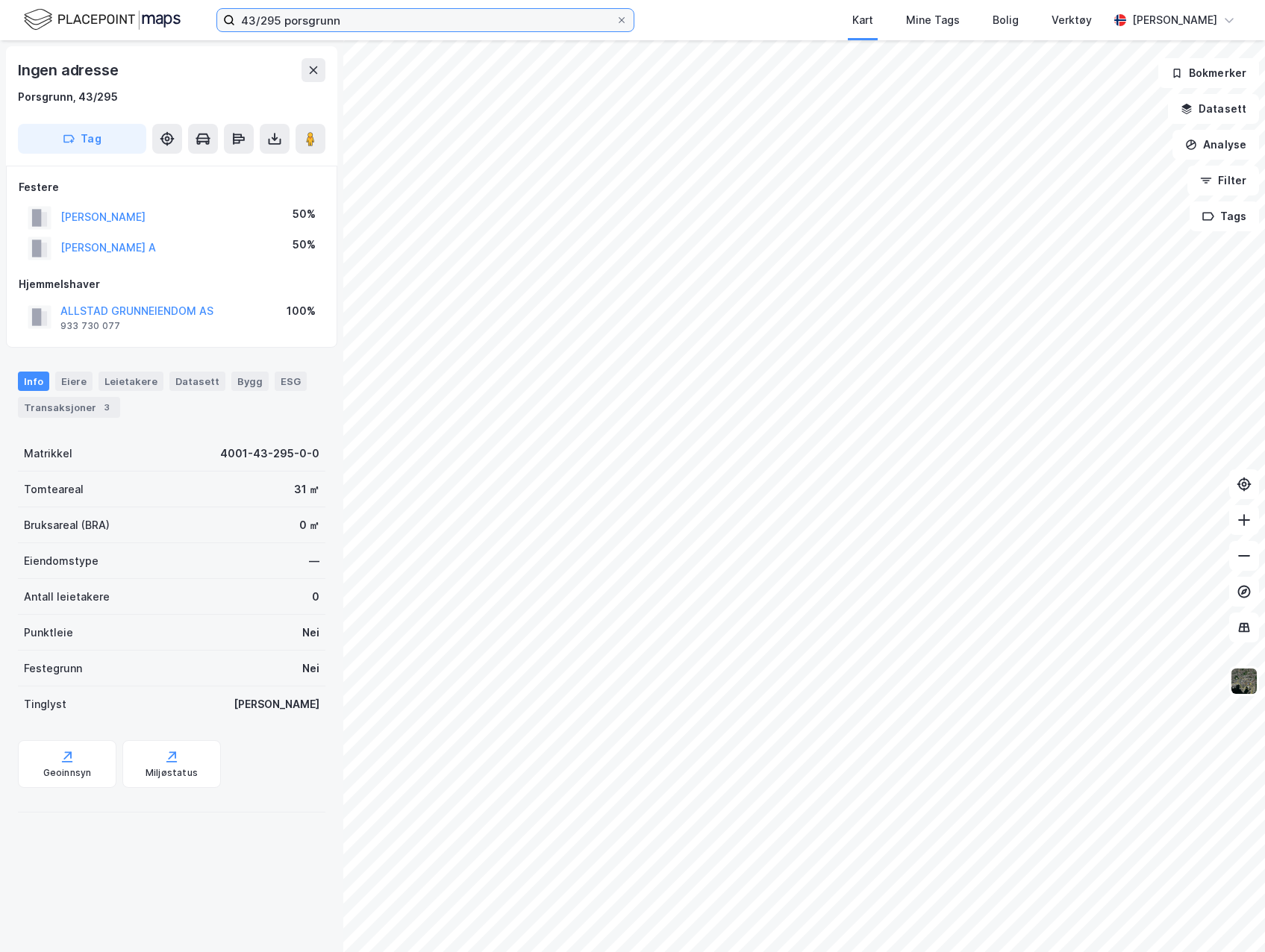
click at [281, 18] on input "43/295 porsgrunn" at bounding box center [425, 19] width 381 height 22
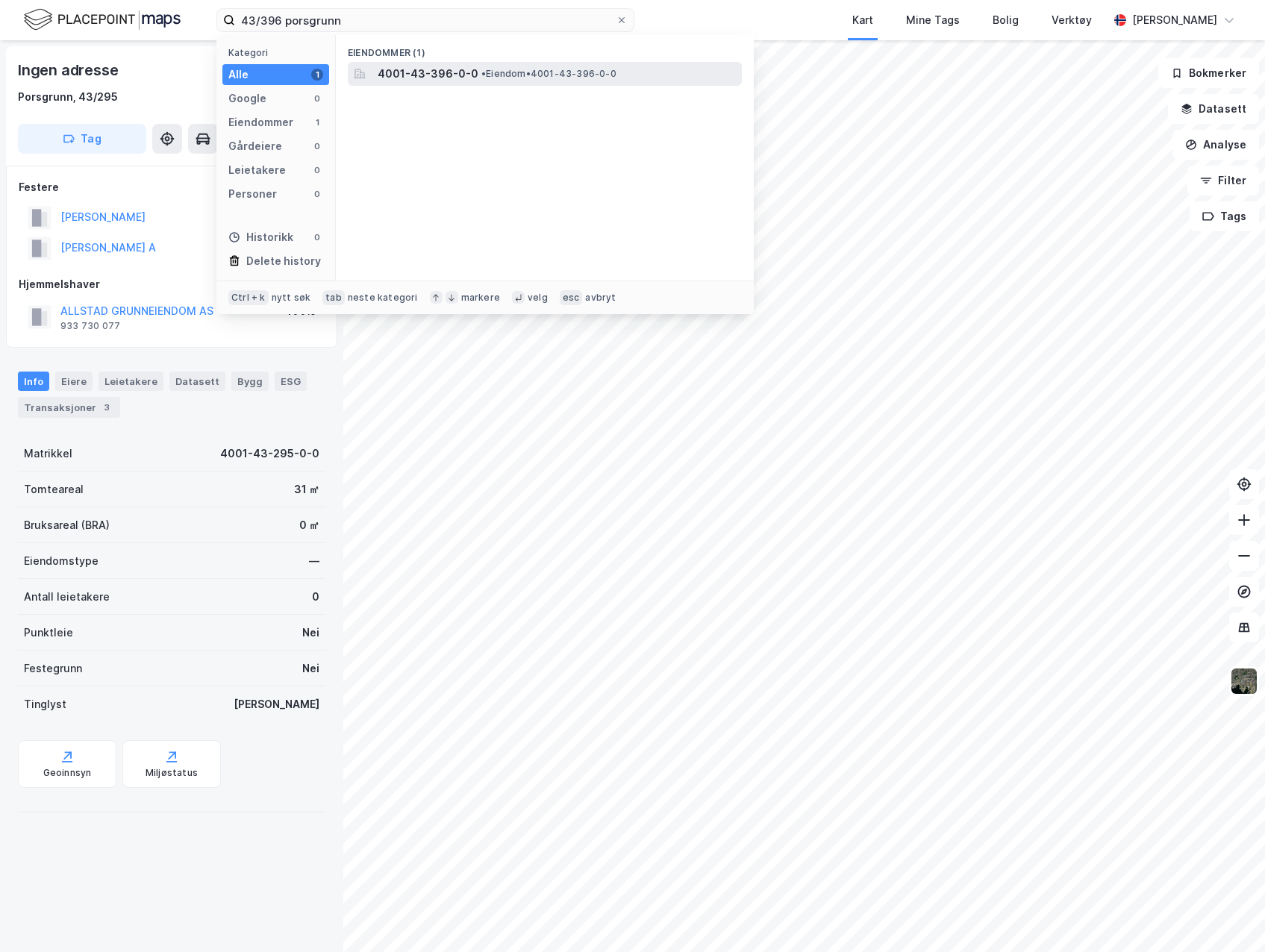
click at [391, 73] on span "4001-43-396-0-0" at bounding box center [428, 74] width 100 height 18
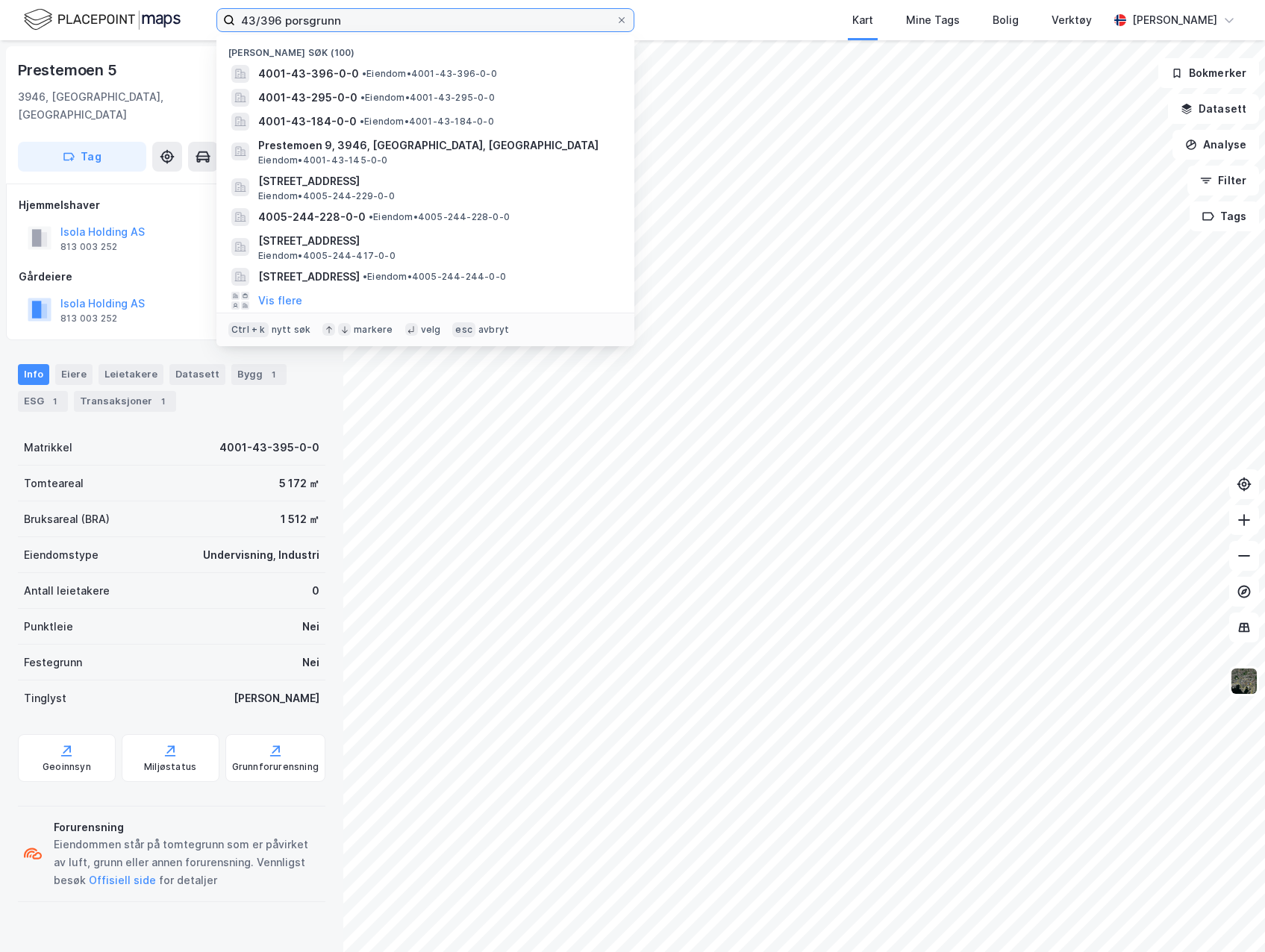
click at [279, 24] on input "43/396 porsgrunn" at bounding box center [425, 19] width 381 height 22
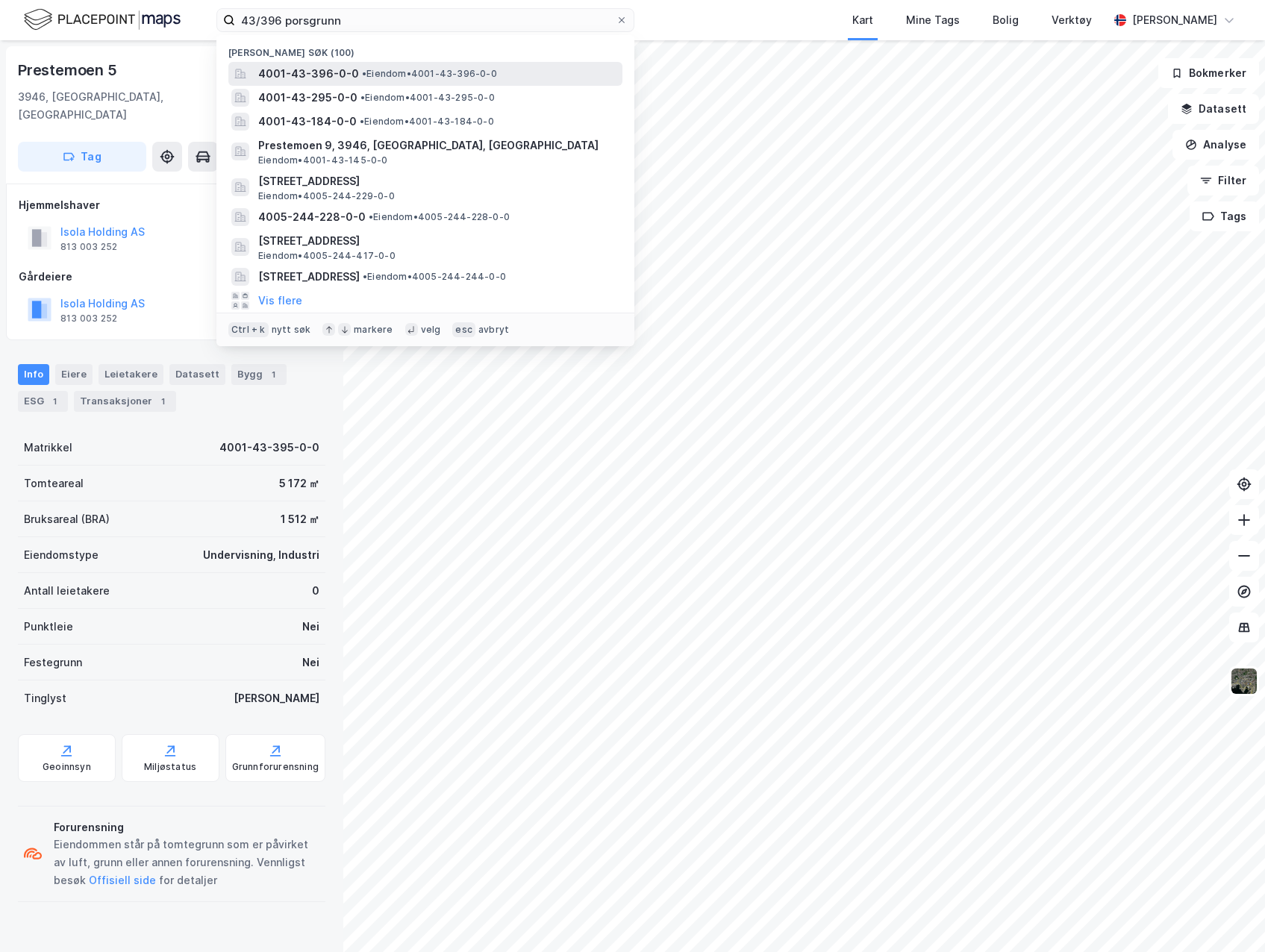
click at [350, 66] on span "4001-43-396-0-0" at bounding box center [308, 74] width 100 height 18
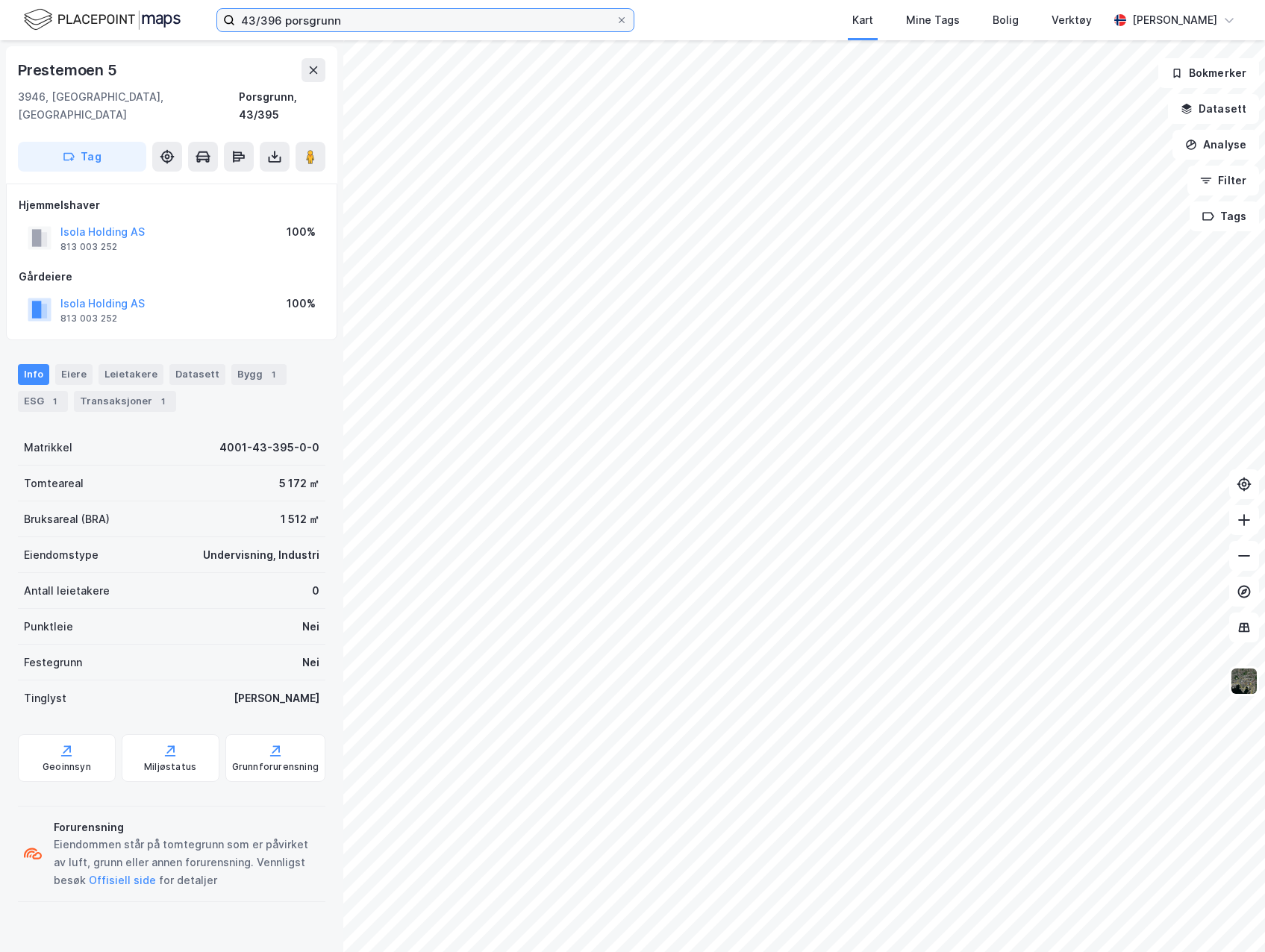
click at [271, 20] on input "43/396 porsgrunn" at bounding box center [425, 19] width 381 height 22
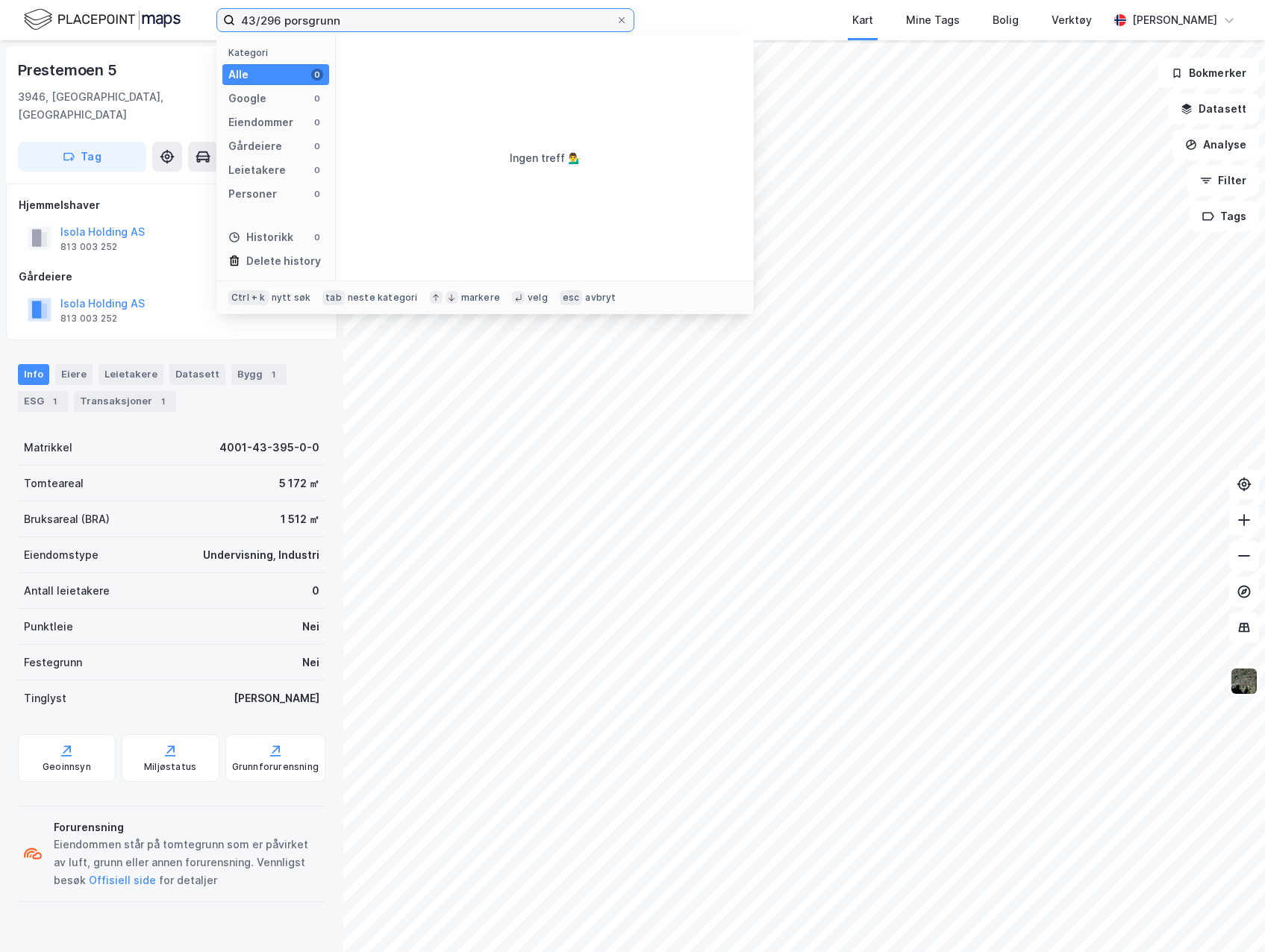
click at [279, 23] on input "43/296 porsgrunn" at bounding box center [425, 19] width 381 height 22
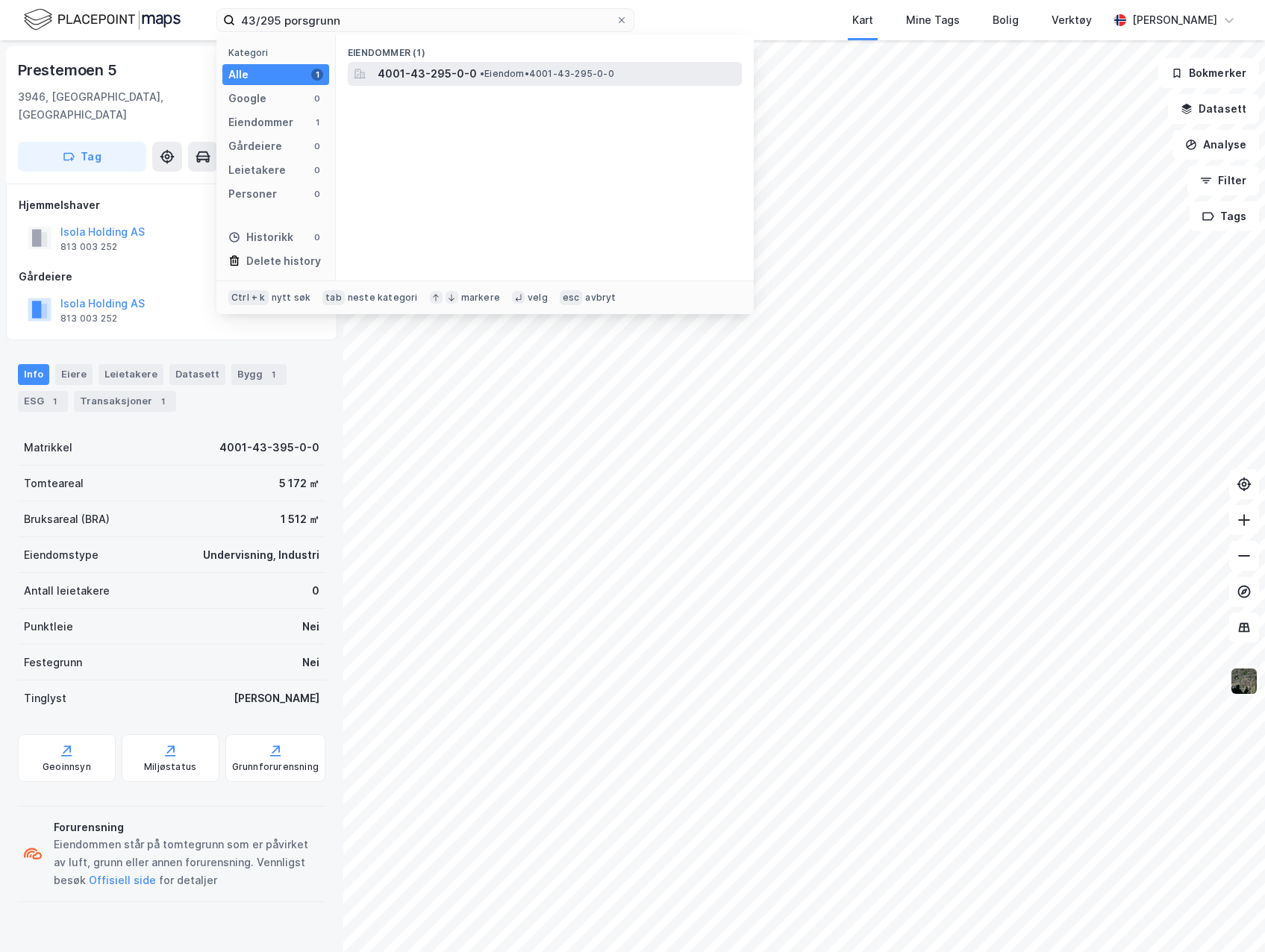
click at [468, 75] on span "4001-43-295-0-0" at bounding box center [428, 74] width 99 height 18
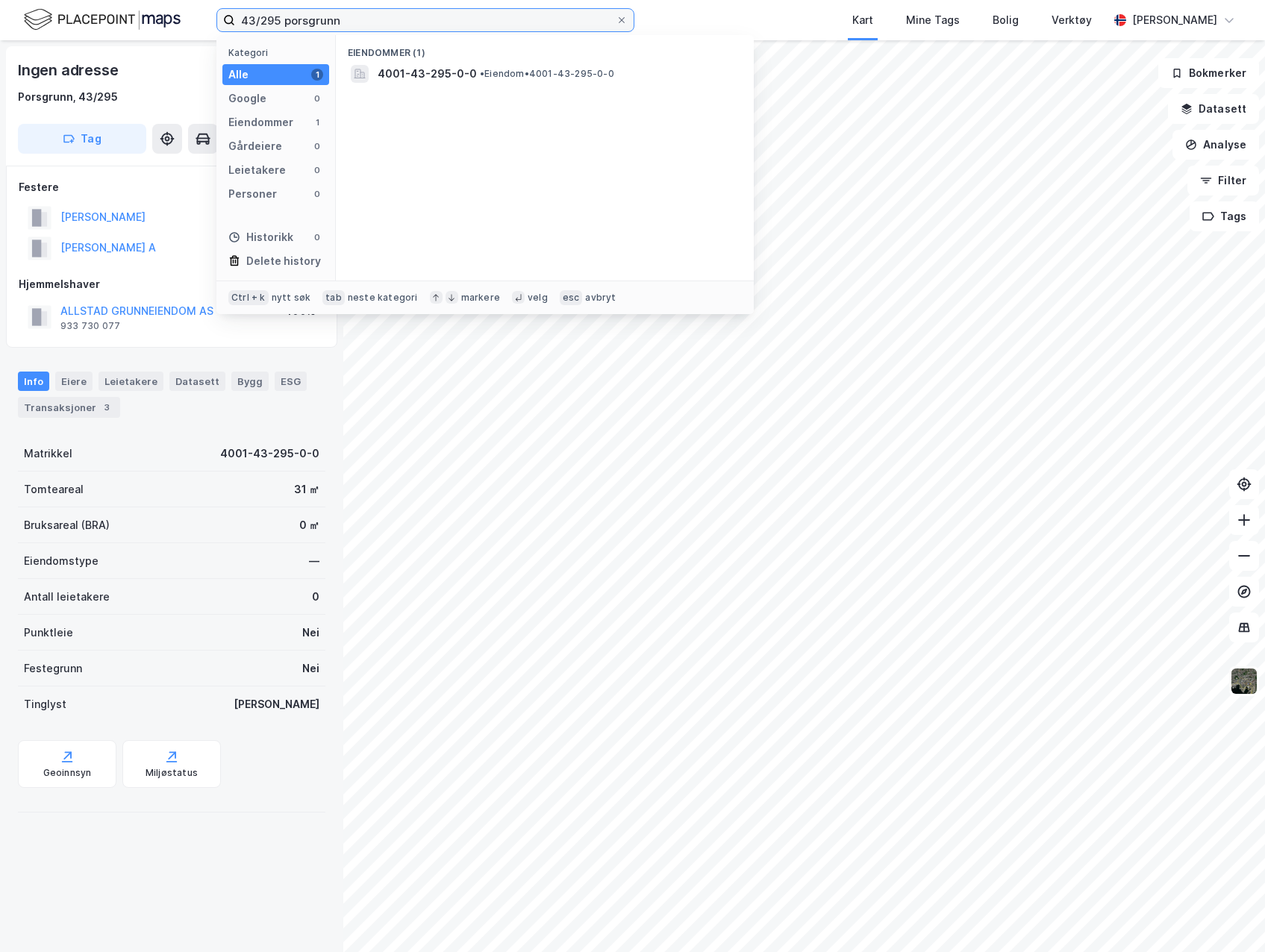
click at [274, 26] on input "43/295 porsgrunn" at bounding box center [425, 19] width 381 height 22
click at [266, 24] on input "43/295 porsgrunn" at bounding box center [425, 19] width 381 height 22
click at [279, 20] on input "43/295 porsgrunn" at bounding box center [425, 19] width 381 height 22
click at [265, 20] on input "43/295 porsgrunn" at bounding box center [425, 19] width 381 height 22
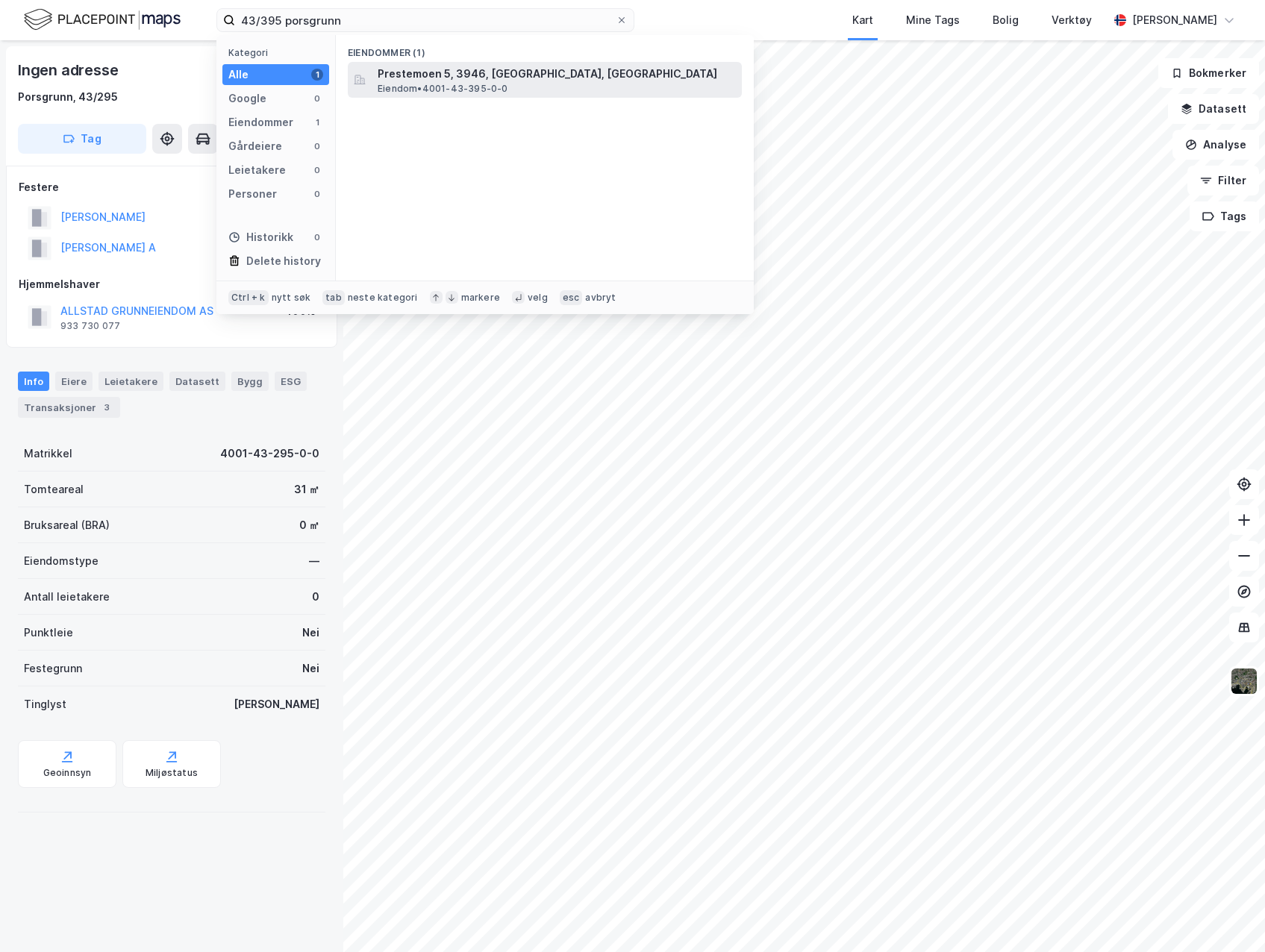
click at [443, 78] on span "Prestemoen 5, 3946, [GEOGRAPHIC_DATA], [GEOGRAPHIC_DATA]" at bounding box center [557, 74] width 358 height 18
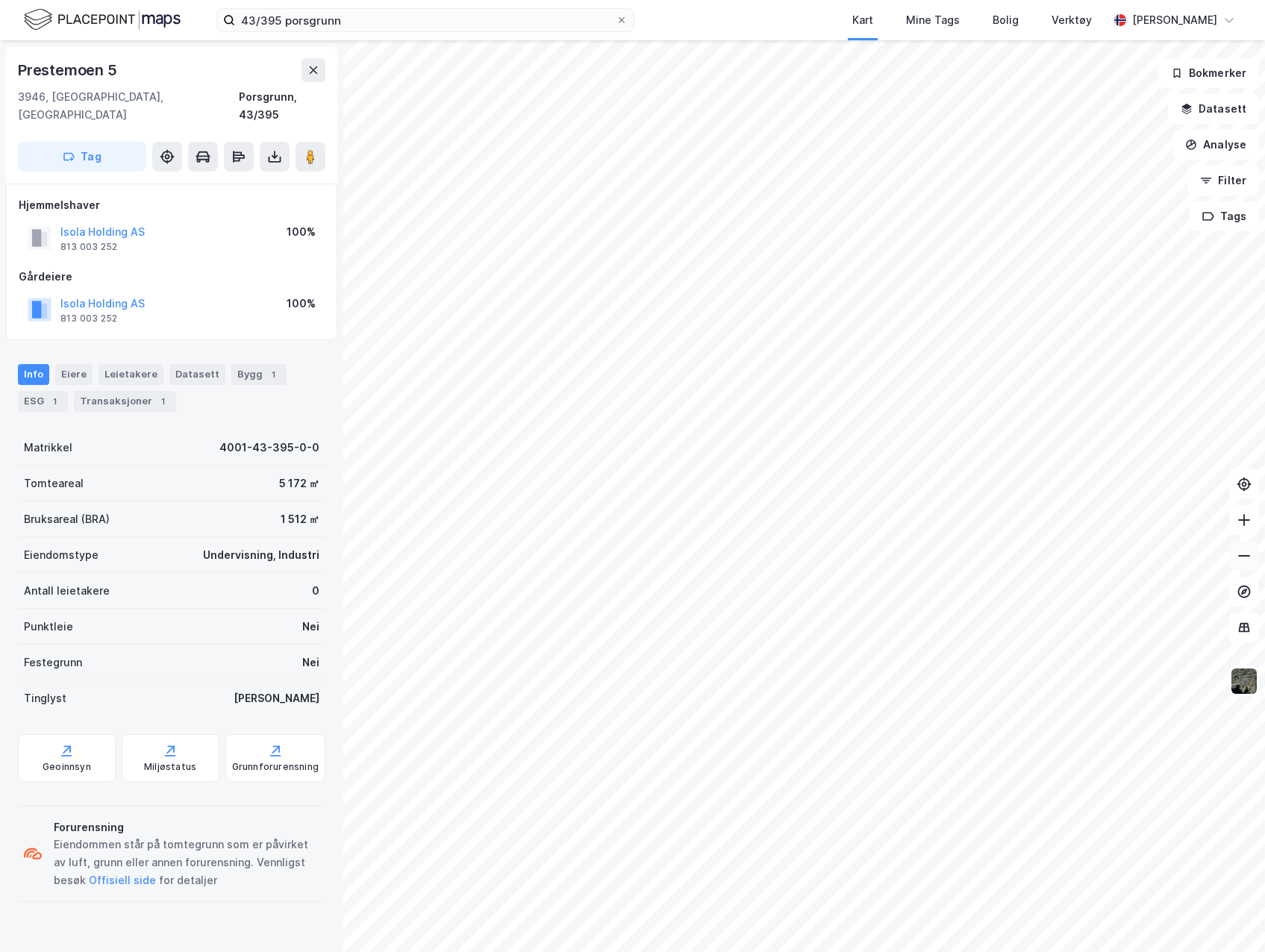
click at [1256, 556] on button at bounding box center [1244, 556] width 30 height 30
click at [279, 19] on input "43/395 porsgrunn" at bounding box center [425, 19] width 381 height 22
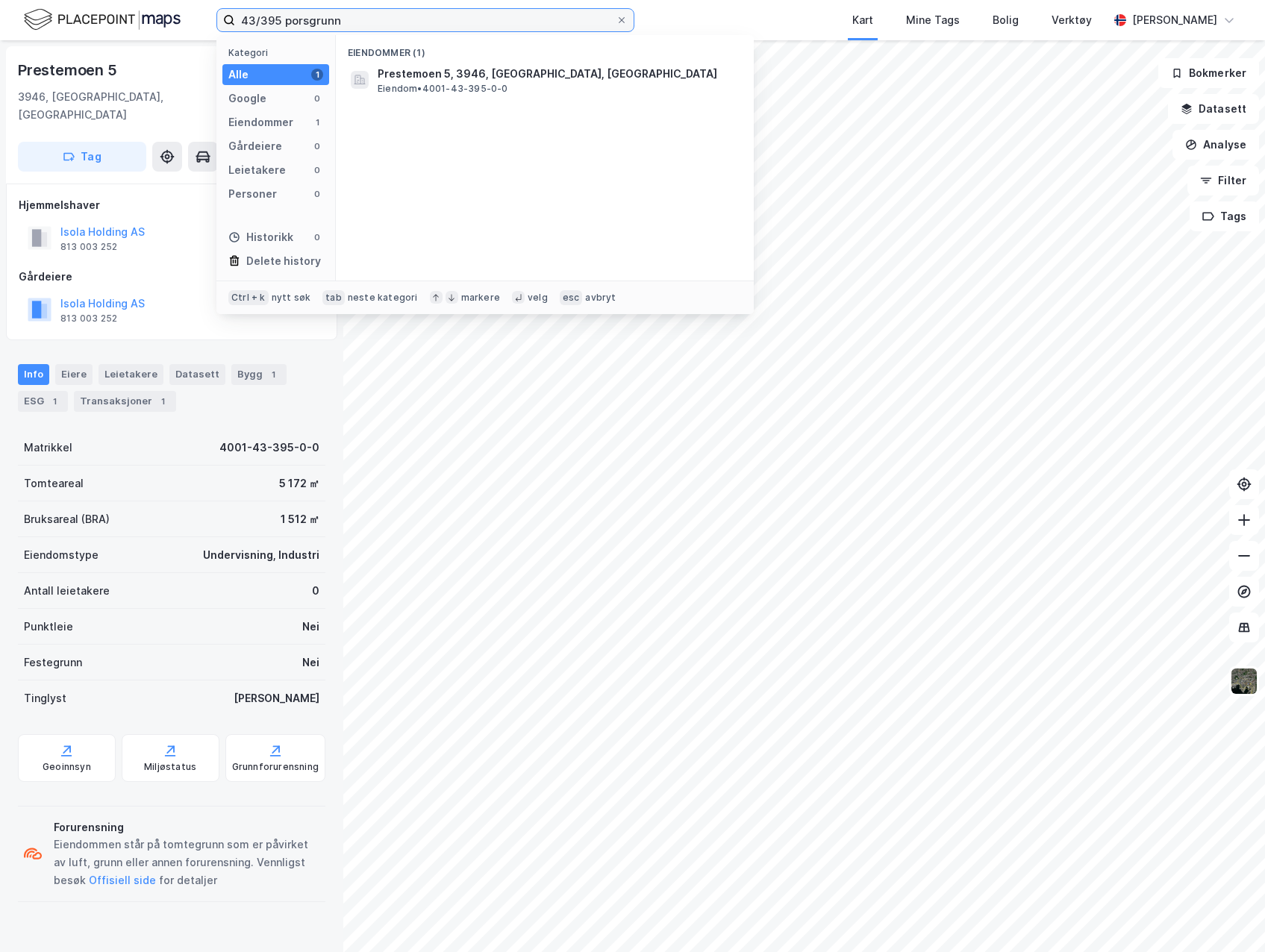
click at [271, 24] on input "43/395 porsgrunn" at bounding box center [425, 19] width 381 height 22
click at [398, 69] on span "4001-43-295-0-0" at bounding box center [428, 74] width 99 height 18
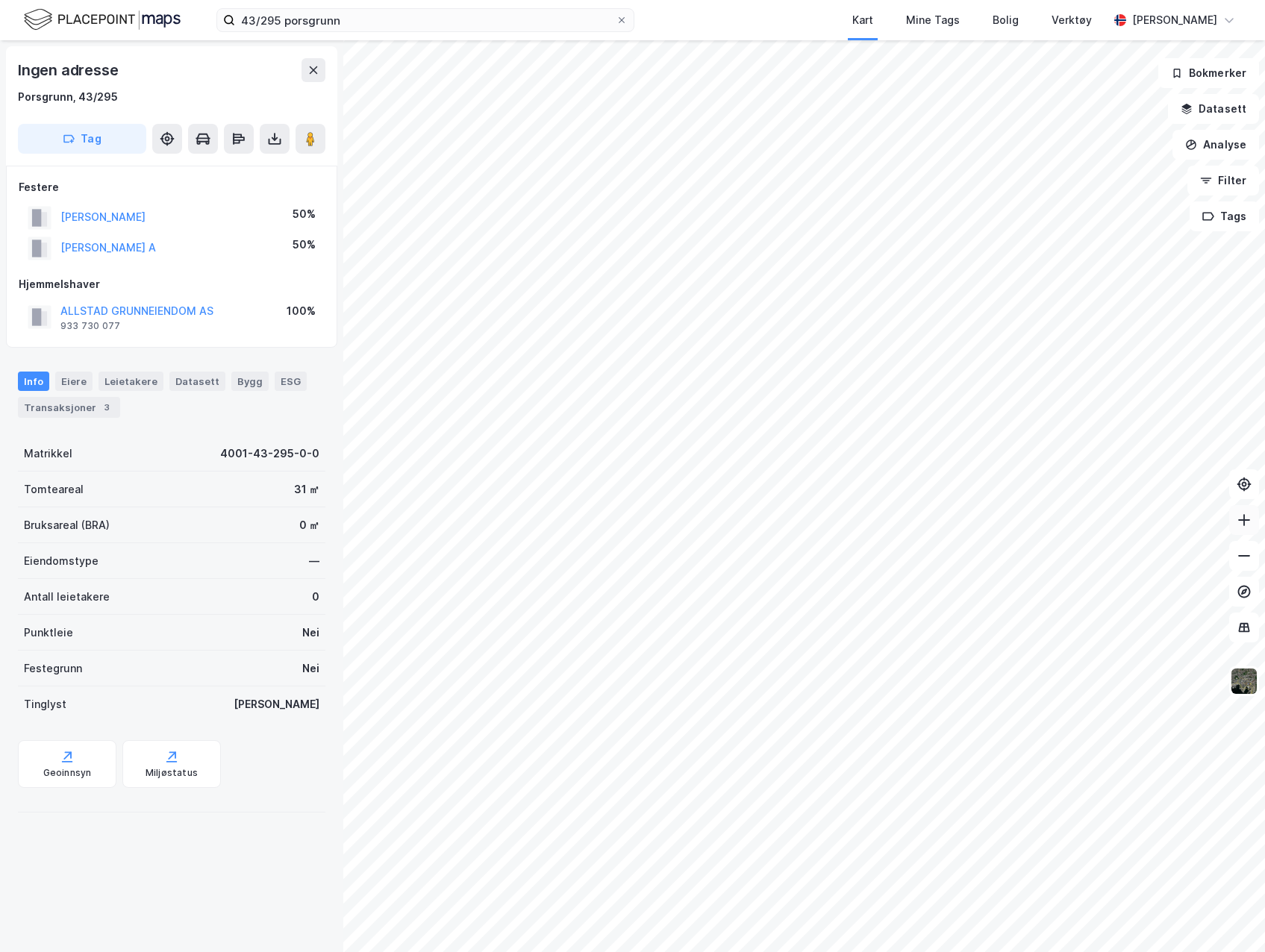
click at [1247, 525] on icon at bounding box center [1244, 520] width 15 height 15
click at [270, 21] on input "43/295 porsgrunn" at bounding box center [425, 19] width 381 height 22
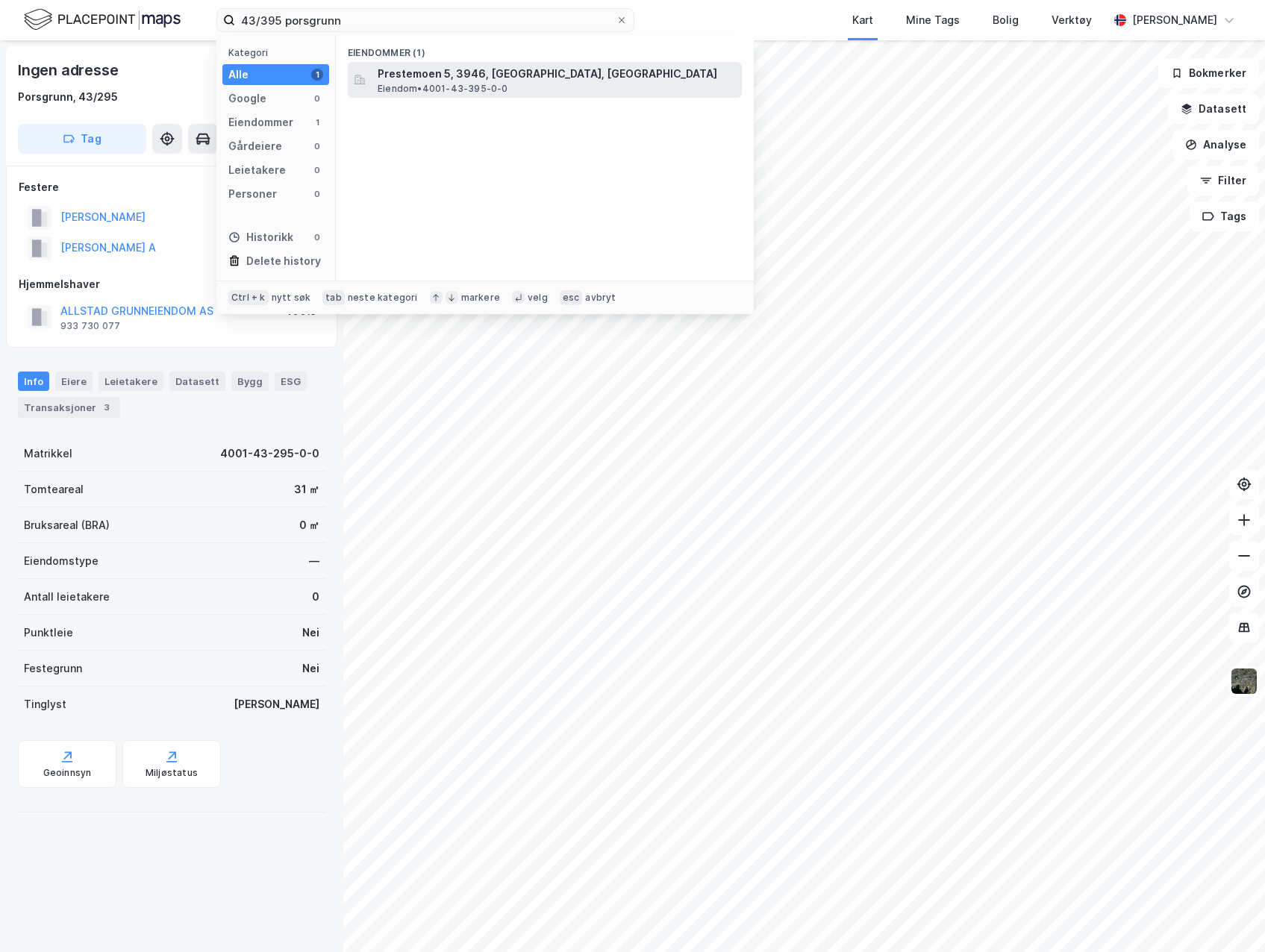
click at [415, 85] on span "Eiendom • 4001-43-395-0-0" at bounding box center [443, 89] width 130 height 12
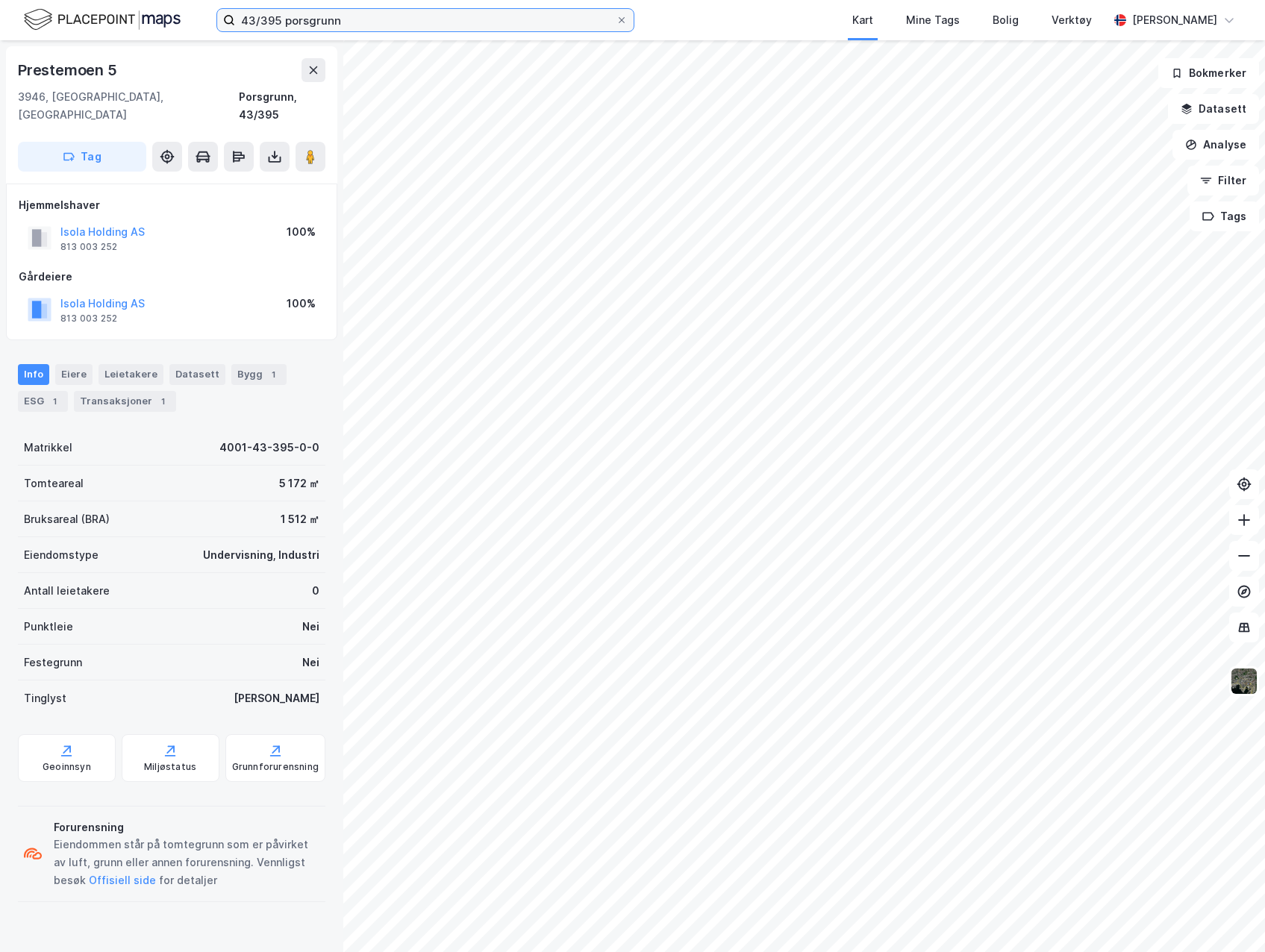
click at [282, 20] on input "43/395 porsgrunn" at bounding box center [425, 19] width 381 height 22
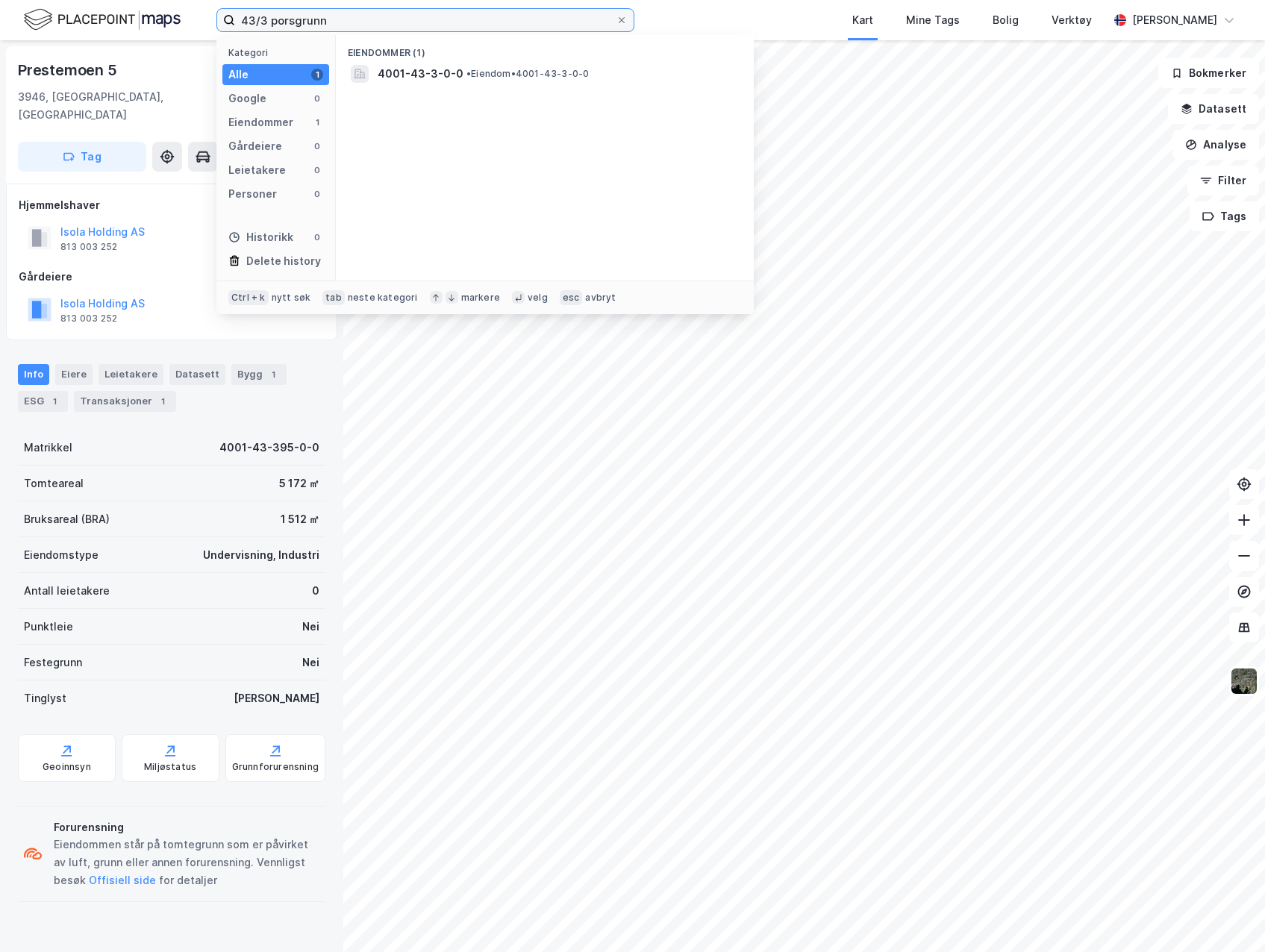
click at [269, 21] on input "43/3 porsgrunn" at bounding box center [425, 19] width 381 height 22
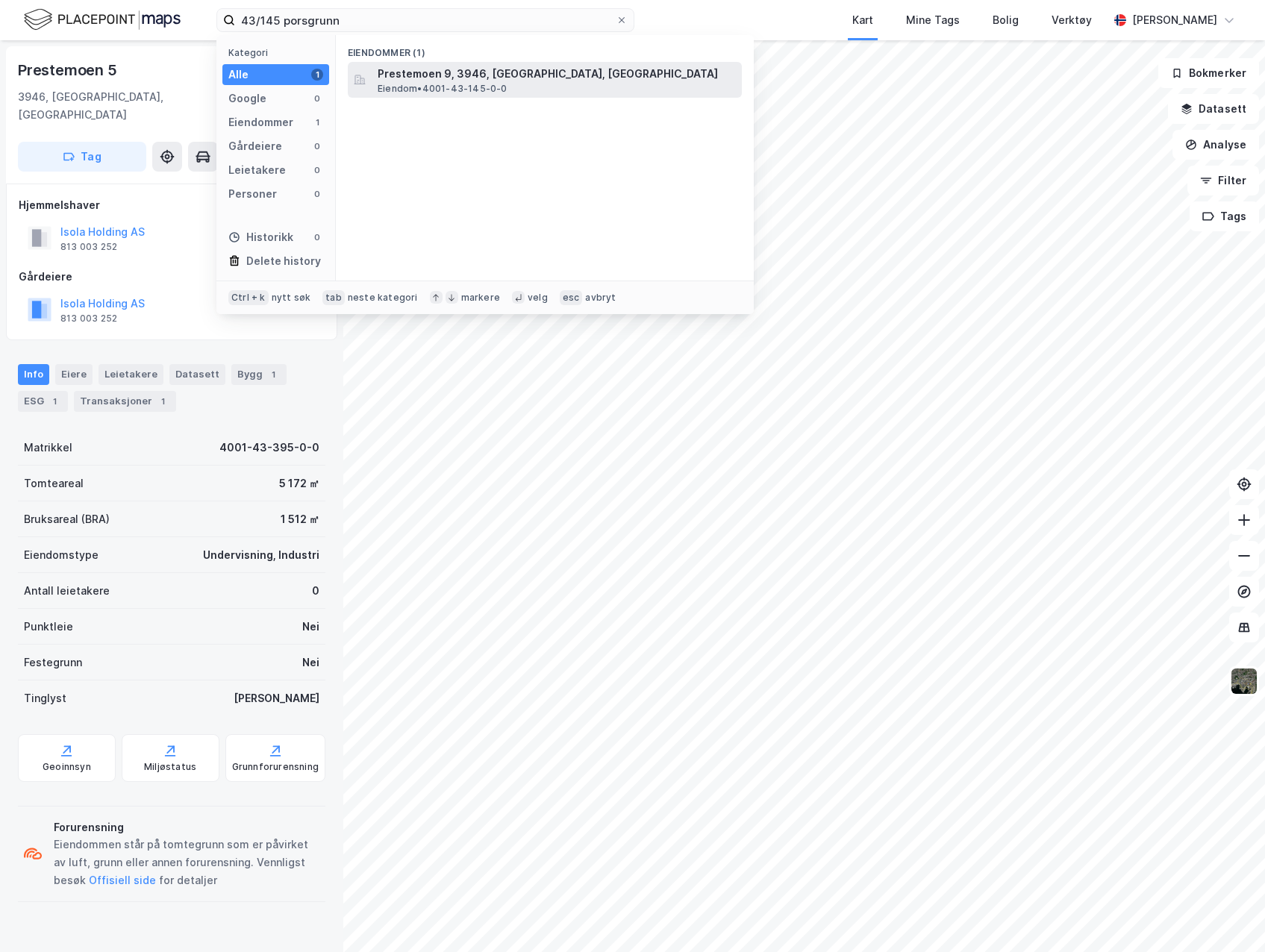
click at [444, 85] on span "Eiendom • 4001-43-145-0-0" at bounding box center [442, 89] width 130 height 12
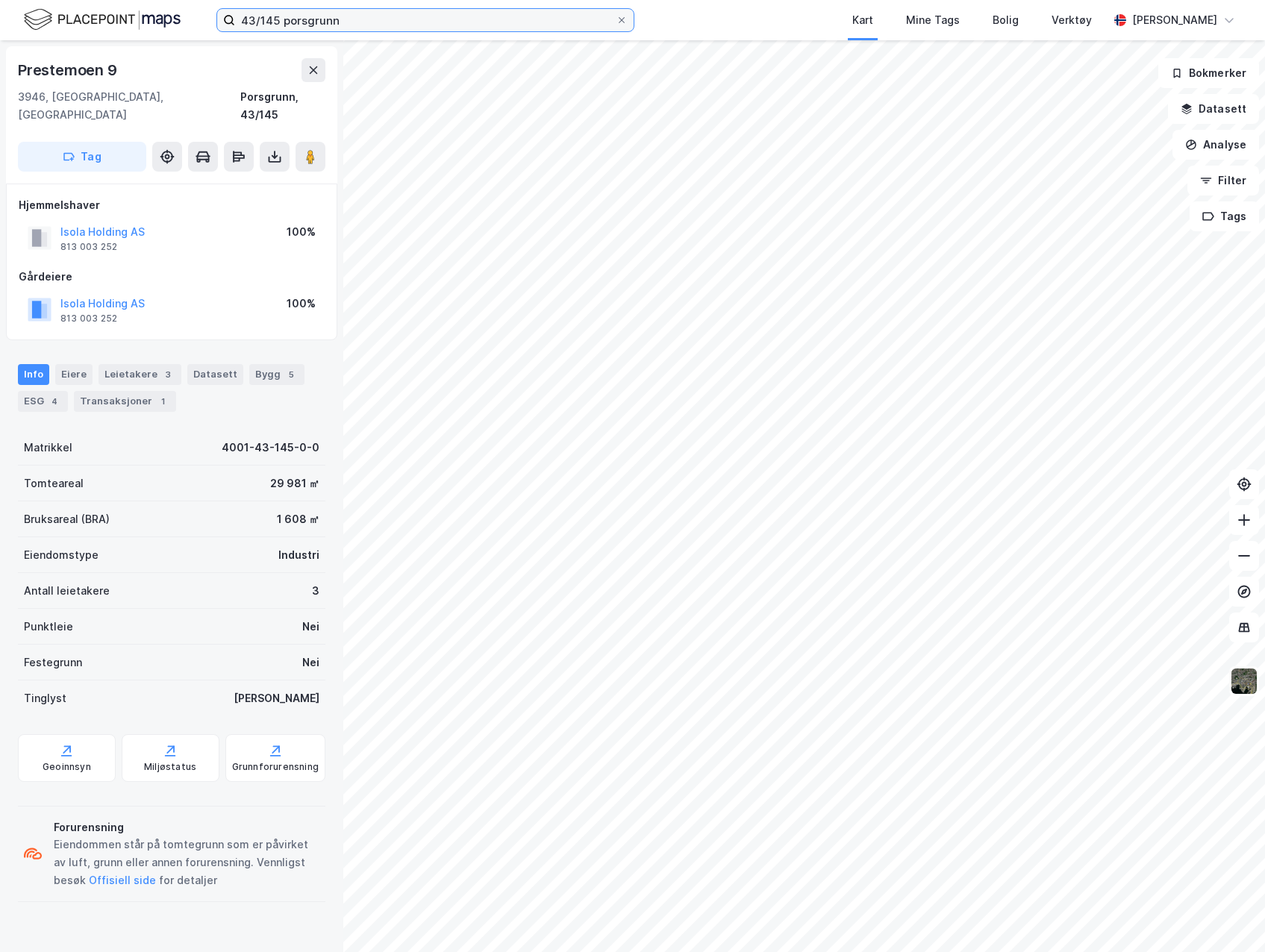
click at [279, 20] on input "43/145 porsgrunn" at bounding box center [425, 19] width 381 height 22
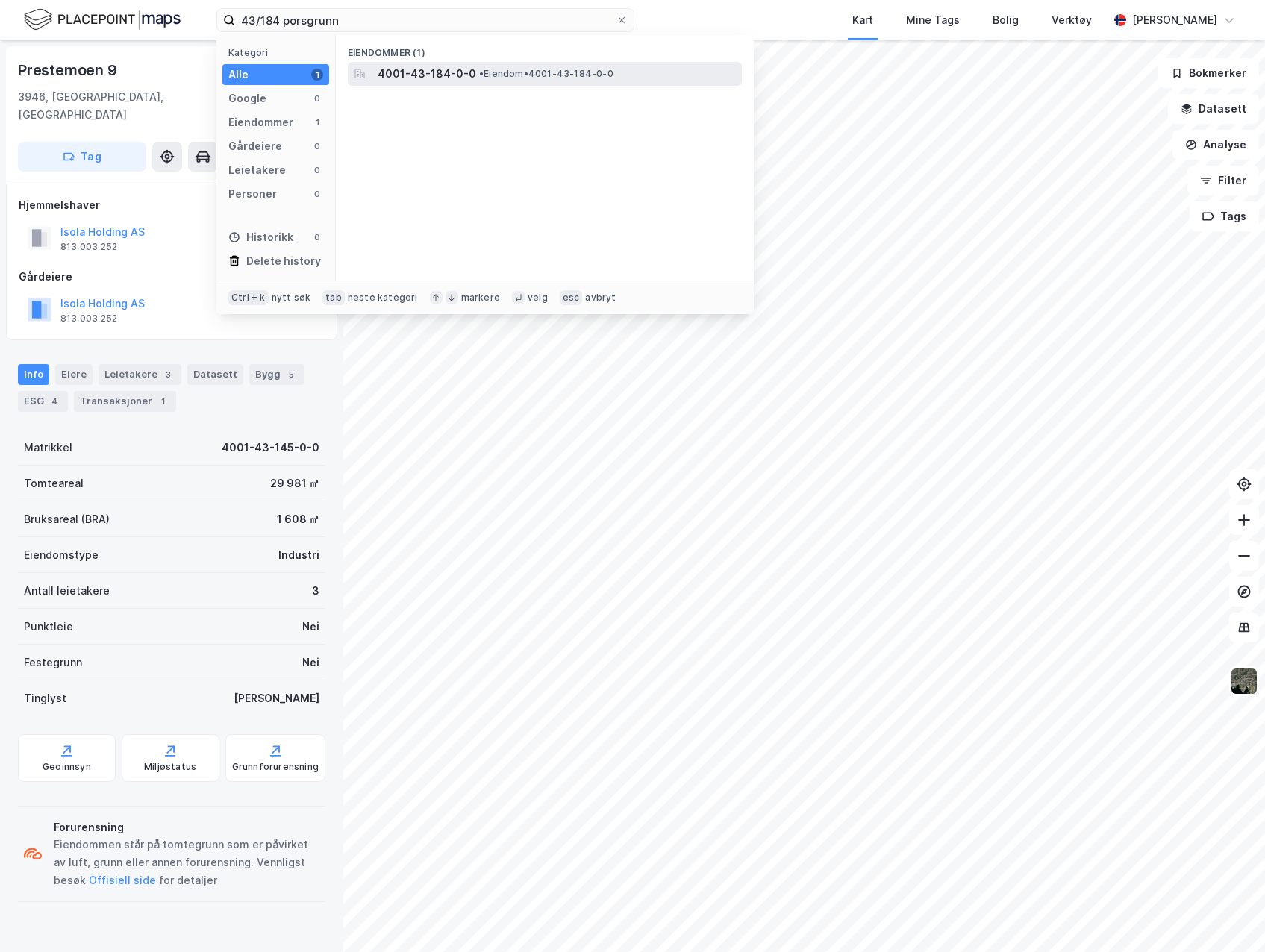
click at [413, 74] on span "4001-43-184-0-0" at bounding box center [427, 74] width 98 height 18
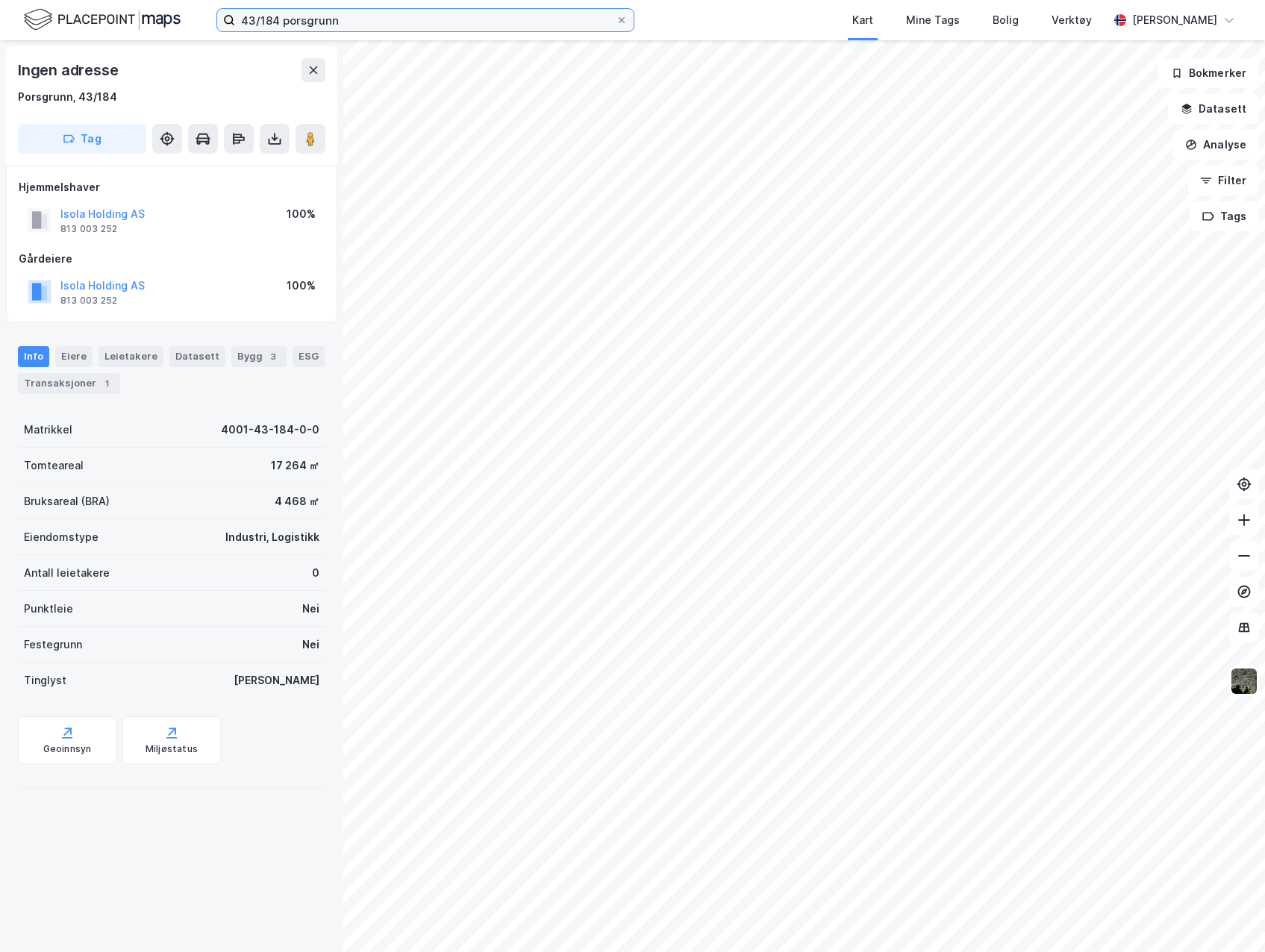
click at [279, 22] on input "43/184 porsgrunn" at bounding box center [425, 19] width 381 height 22
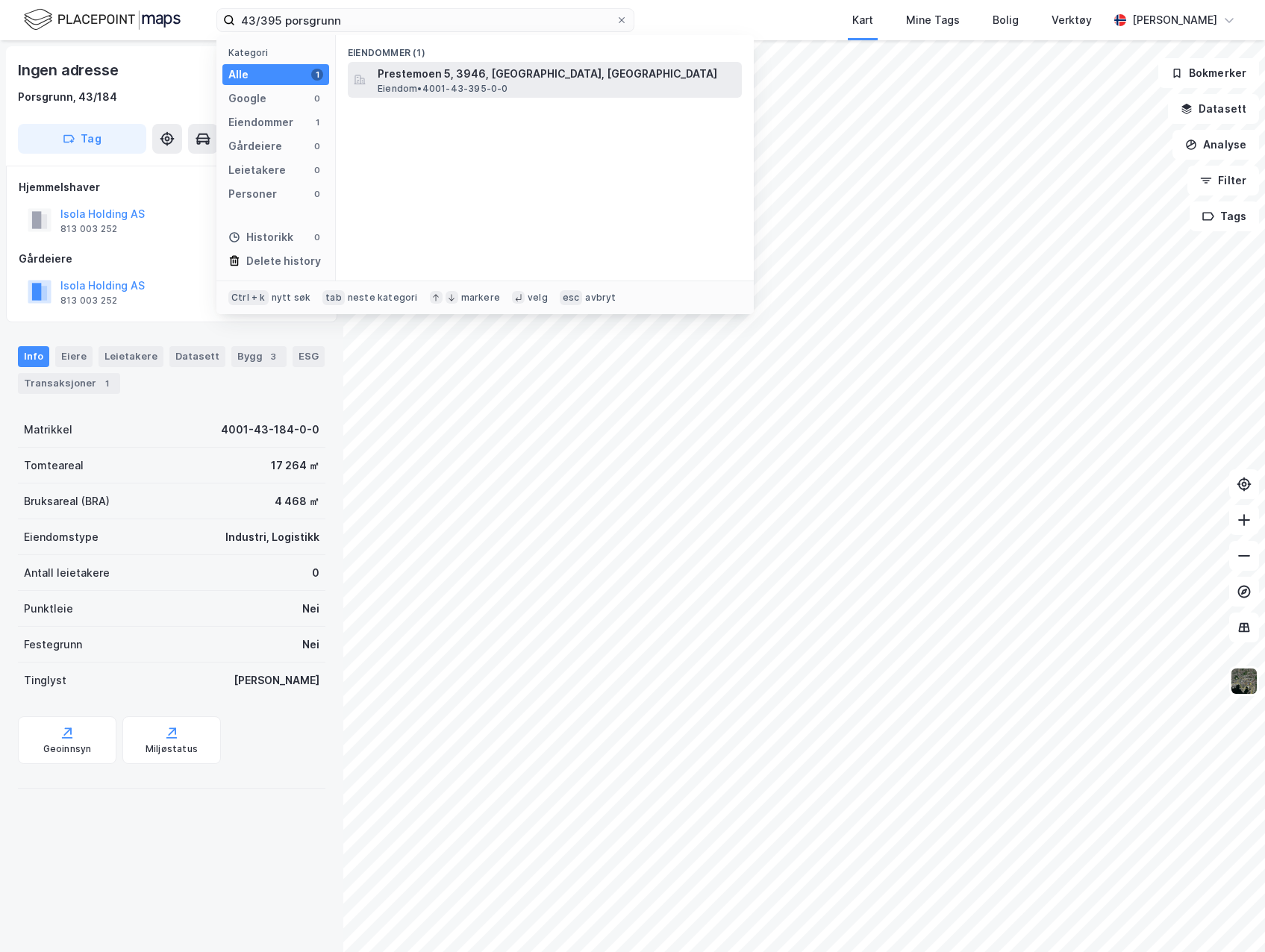
click at [437, 66] on span "Prestemoen 5, 3946, [GEOGRAPHIC_DATA], [GEOGRAPHIC_DATA]" at bounding box center [557, 74] width 358 height 18
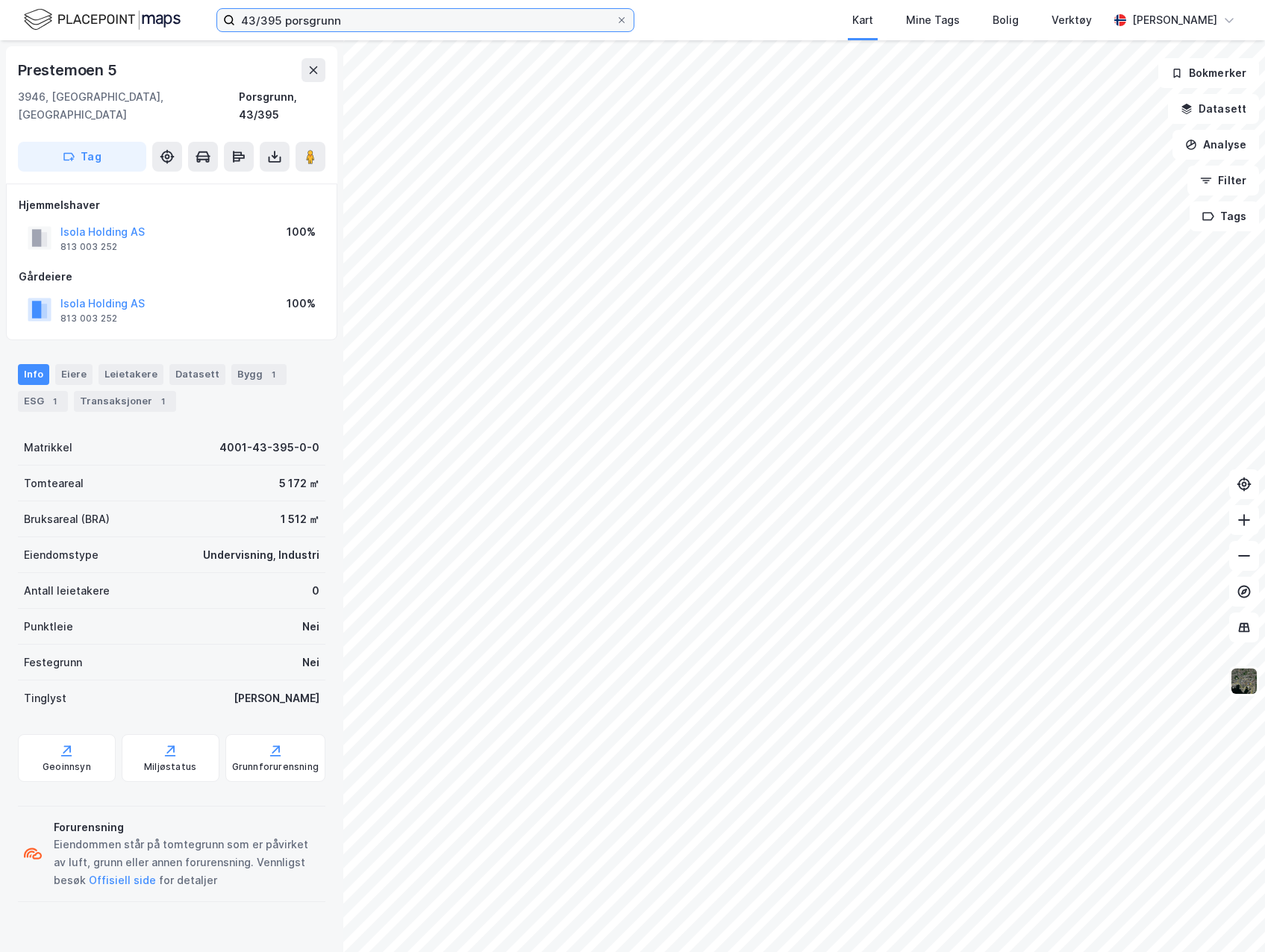
click at [281, 20] on input "43/395 porsgrunn" at bounding box center [425, 19] width 381 height 22
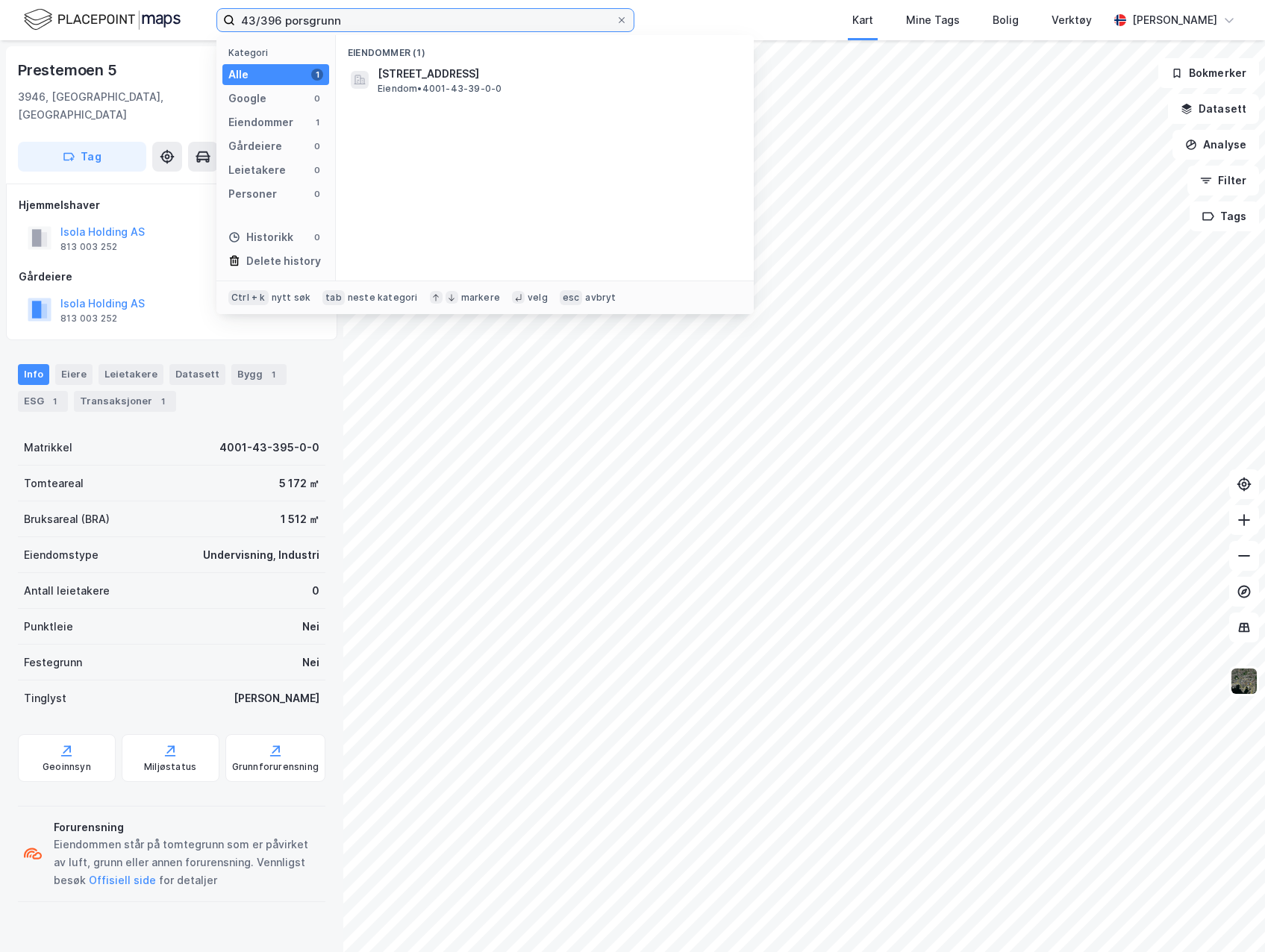
type input "43/396 porsgrunn"
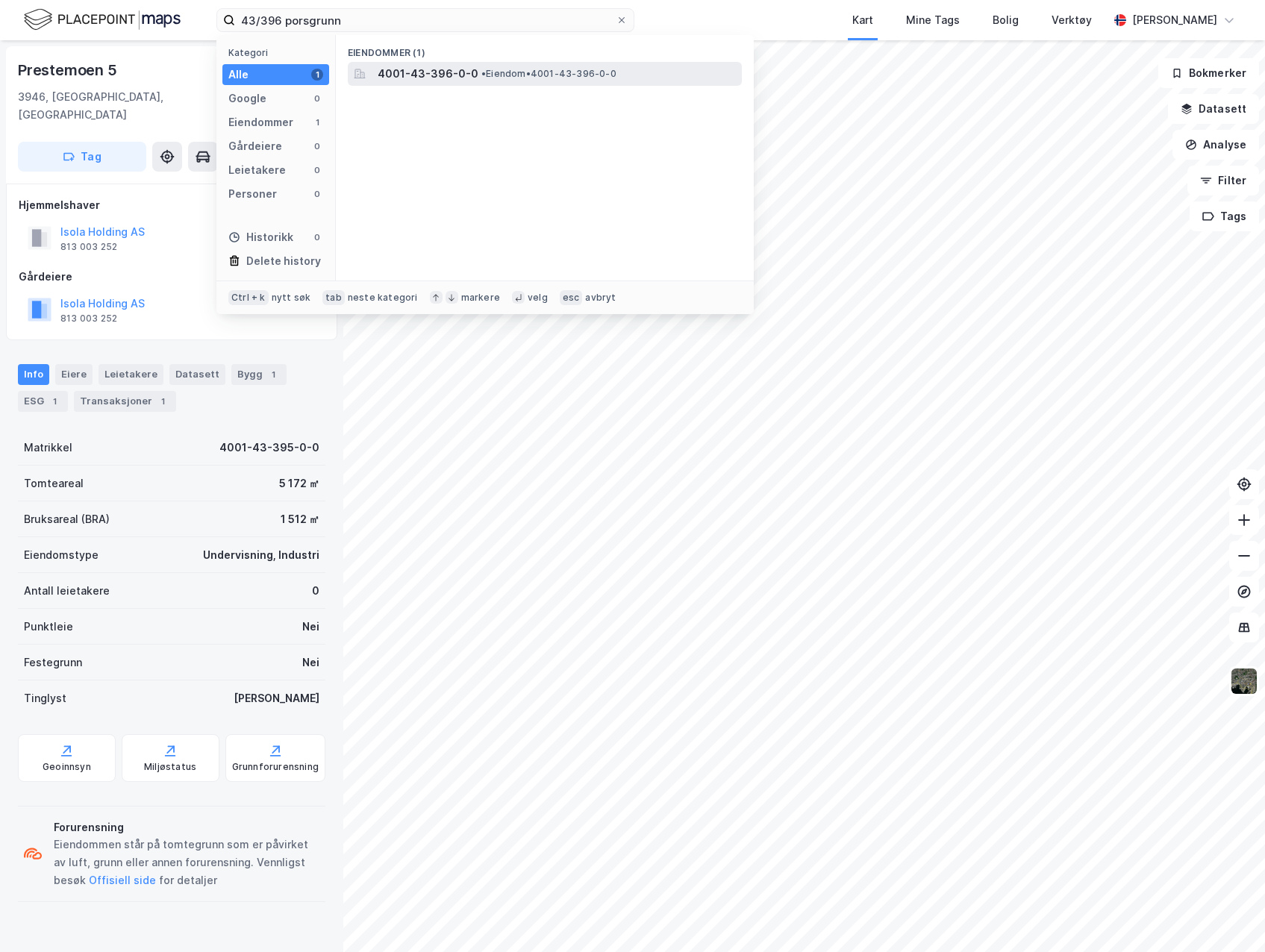
click at [427, 65] on span "4001-43-396-0-0" at bounding box center [428, 74] width 100 height 18
